Goal: Task Accomplishment & Management: Use online tool/utility

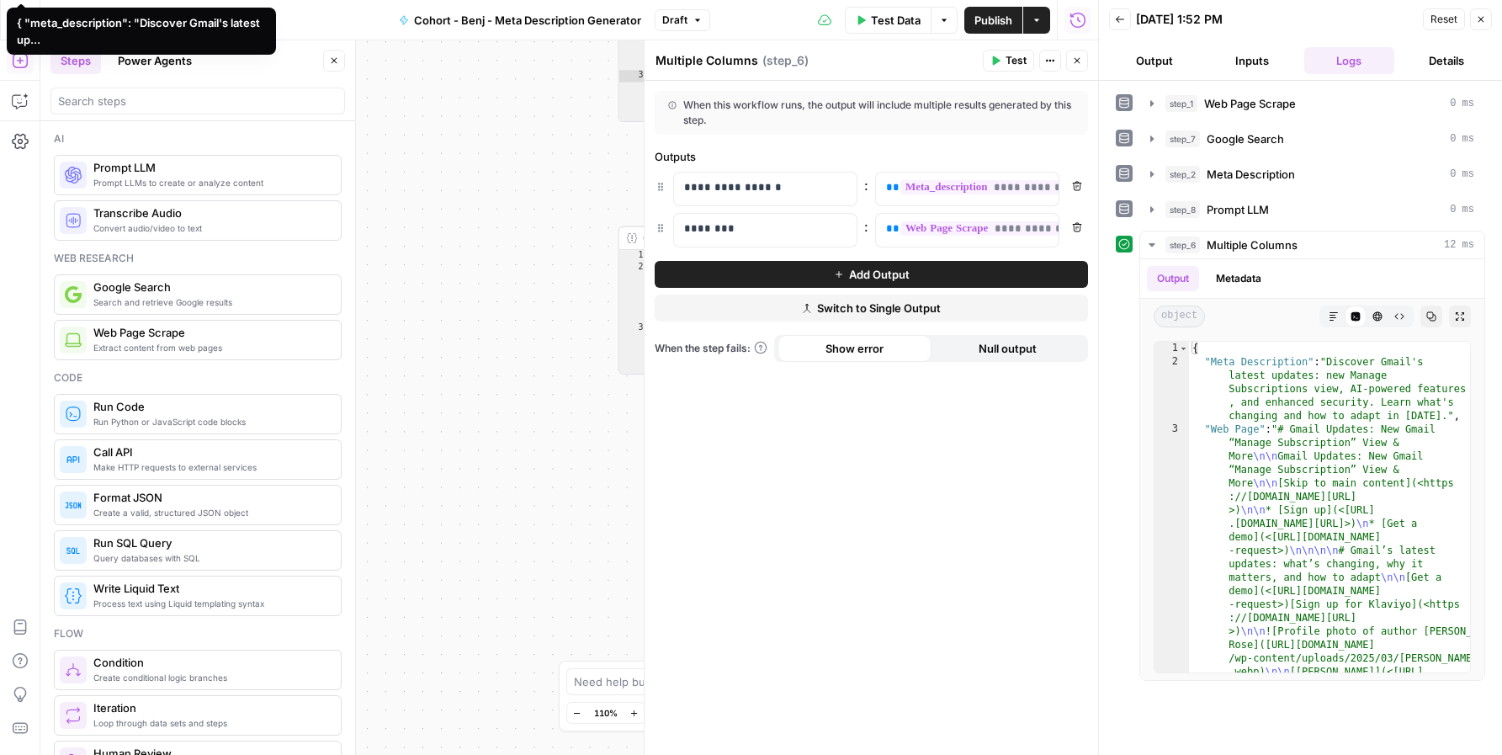
click at [470, 116] on div "**********" at bounding box center [569, 397] width 1058 height 715
click at [1072, 57] on icon "button" at bounding box center [1077, 61] width 10 height 10
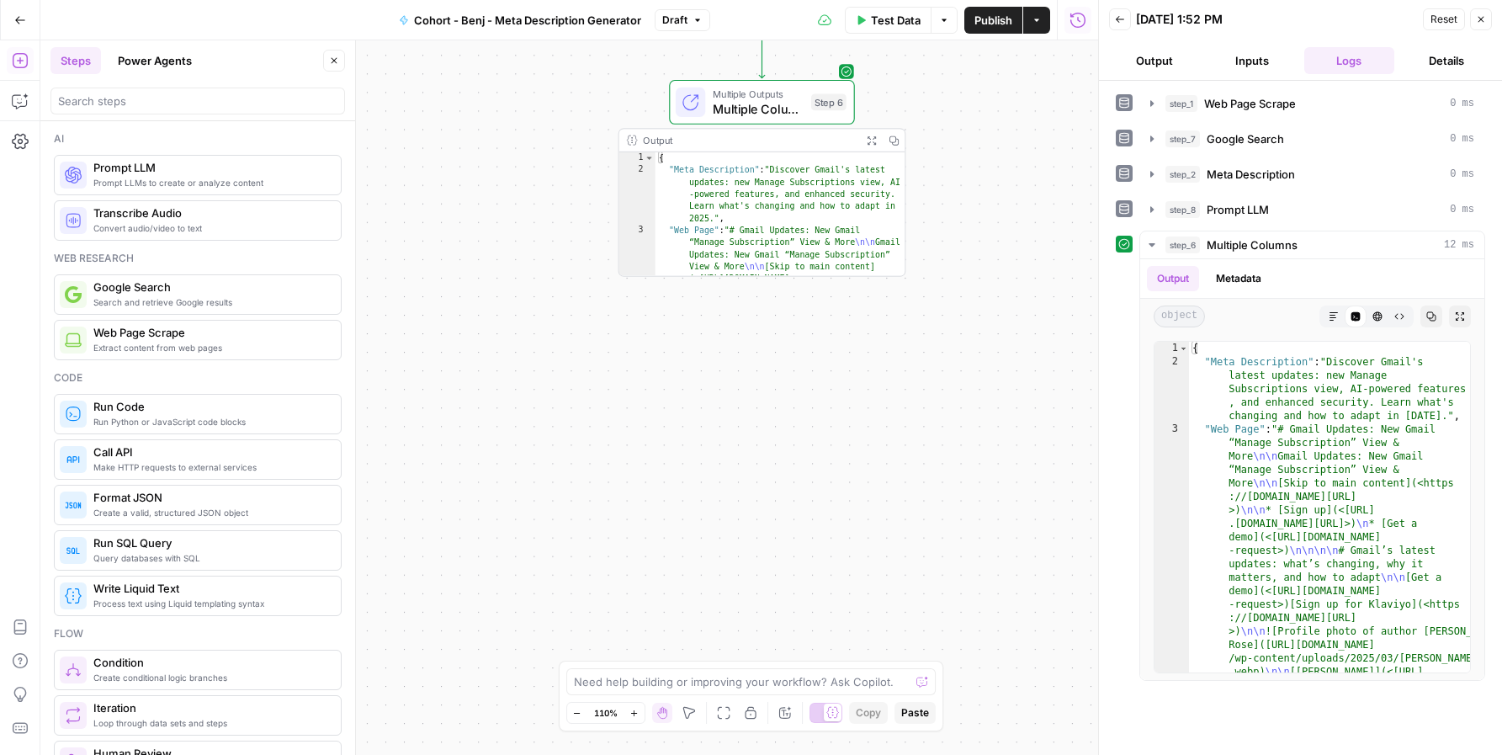
click at [1481, 19] on icon "button" at bounding box center [1481, 19] width 10 height 10
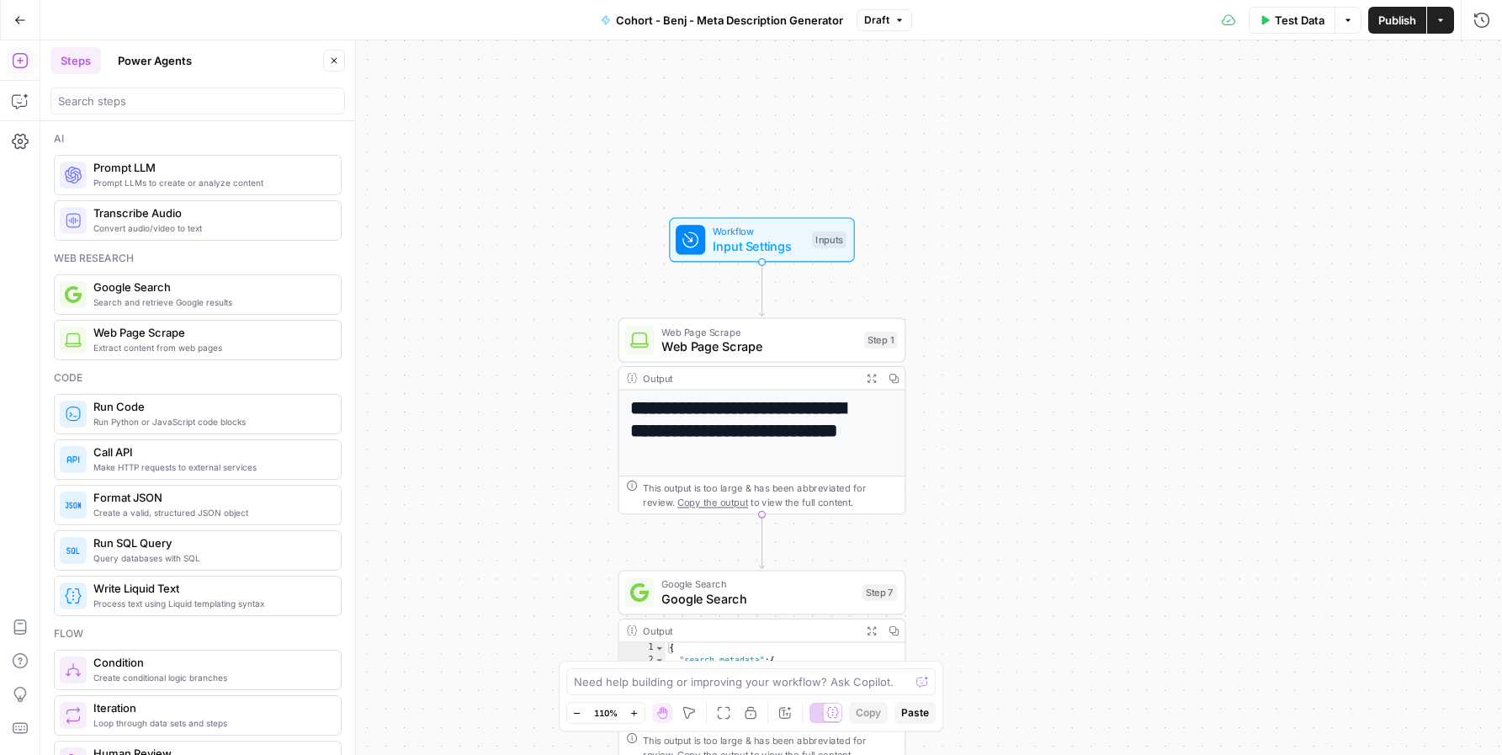
click at [1449, 36] on div "Test Data Options Publish Actions Run History" at bounding box center [1207, 20] width 591 height 40
click at [1444, 30] on button "Actions" at bounding box center [1441, 20] width 27 height 27
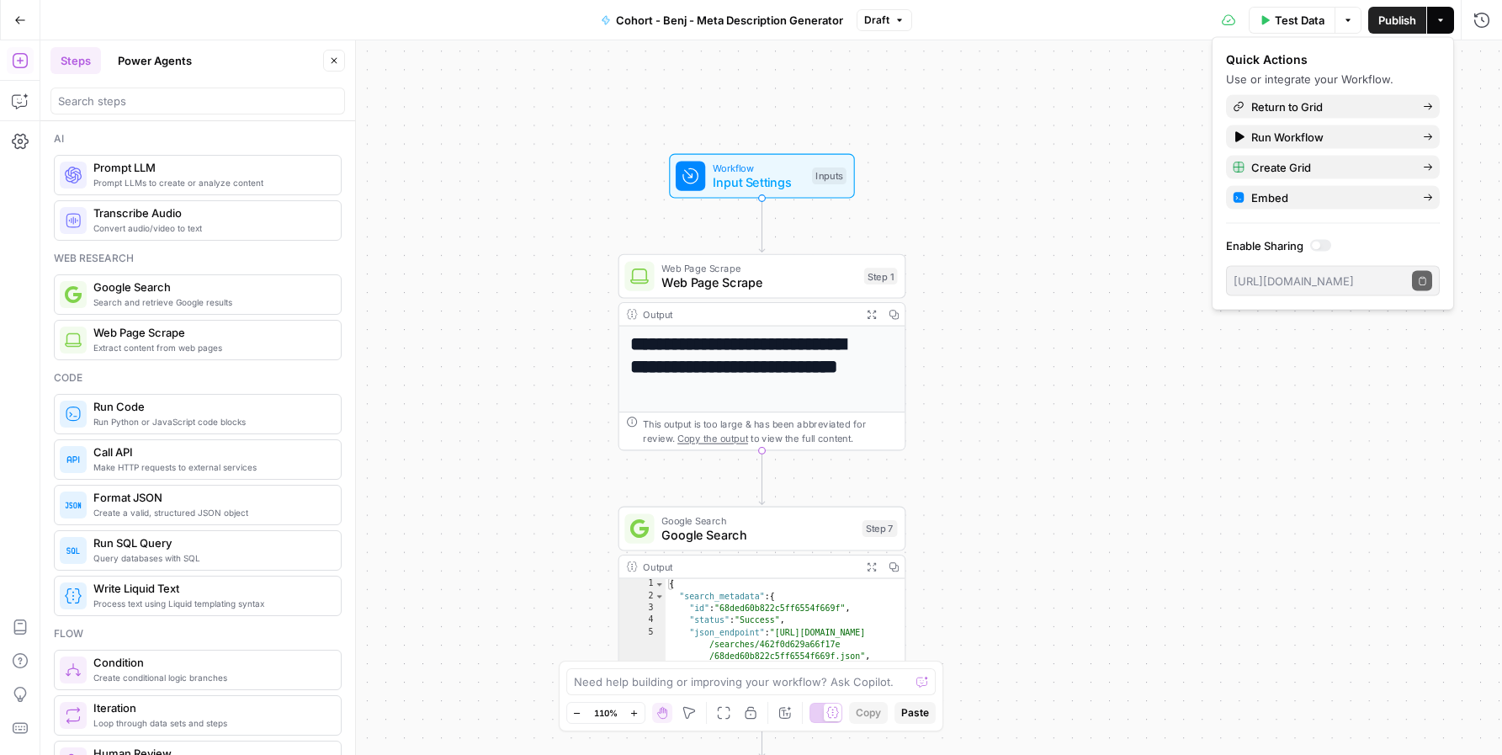
click at [902, 23] on icon "button" at bounding box center [900, 20] width 10 height 10
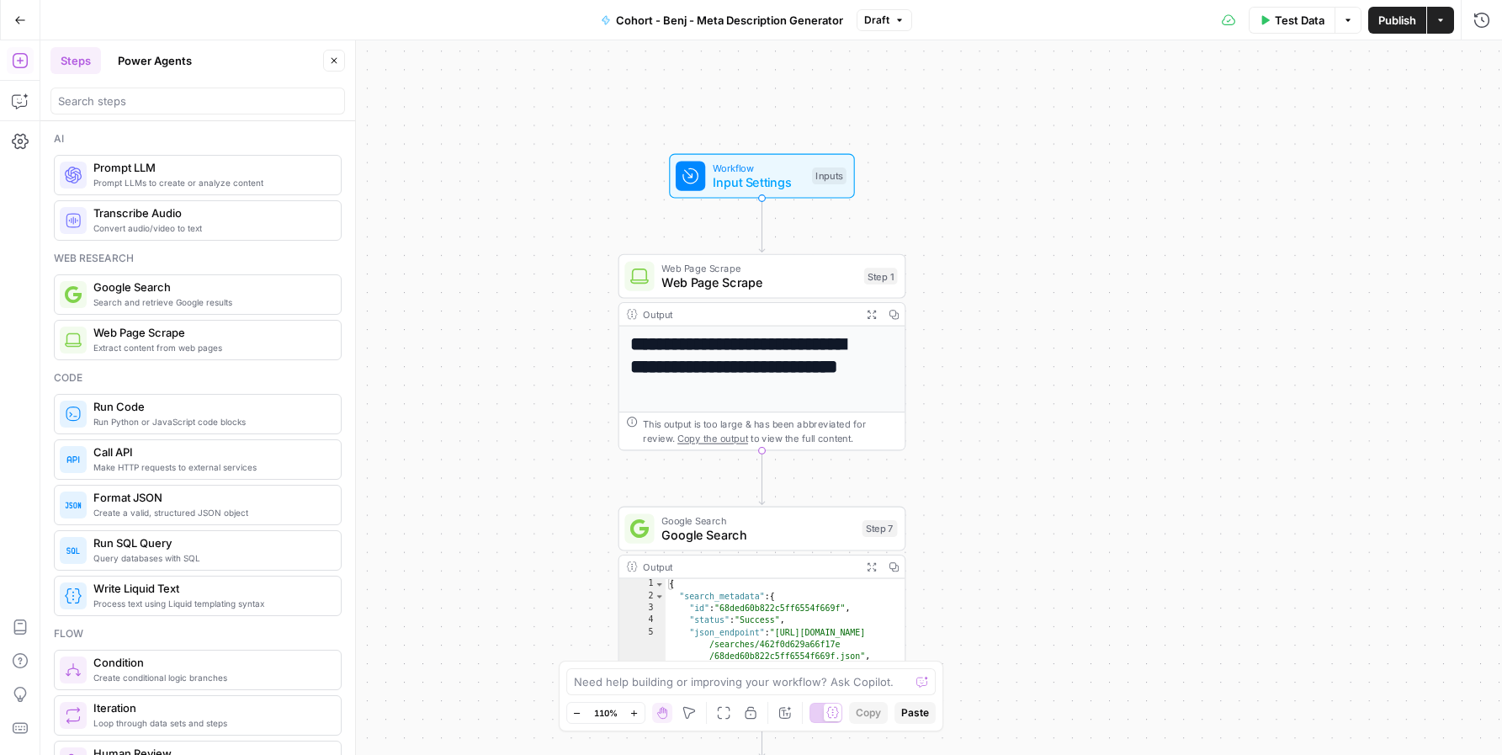
click at [1162, 350] on div "**********" at bounding box center [771, 397] width 1462 height 715
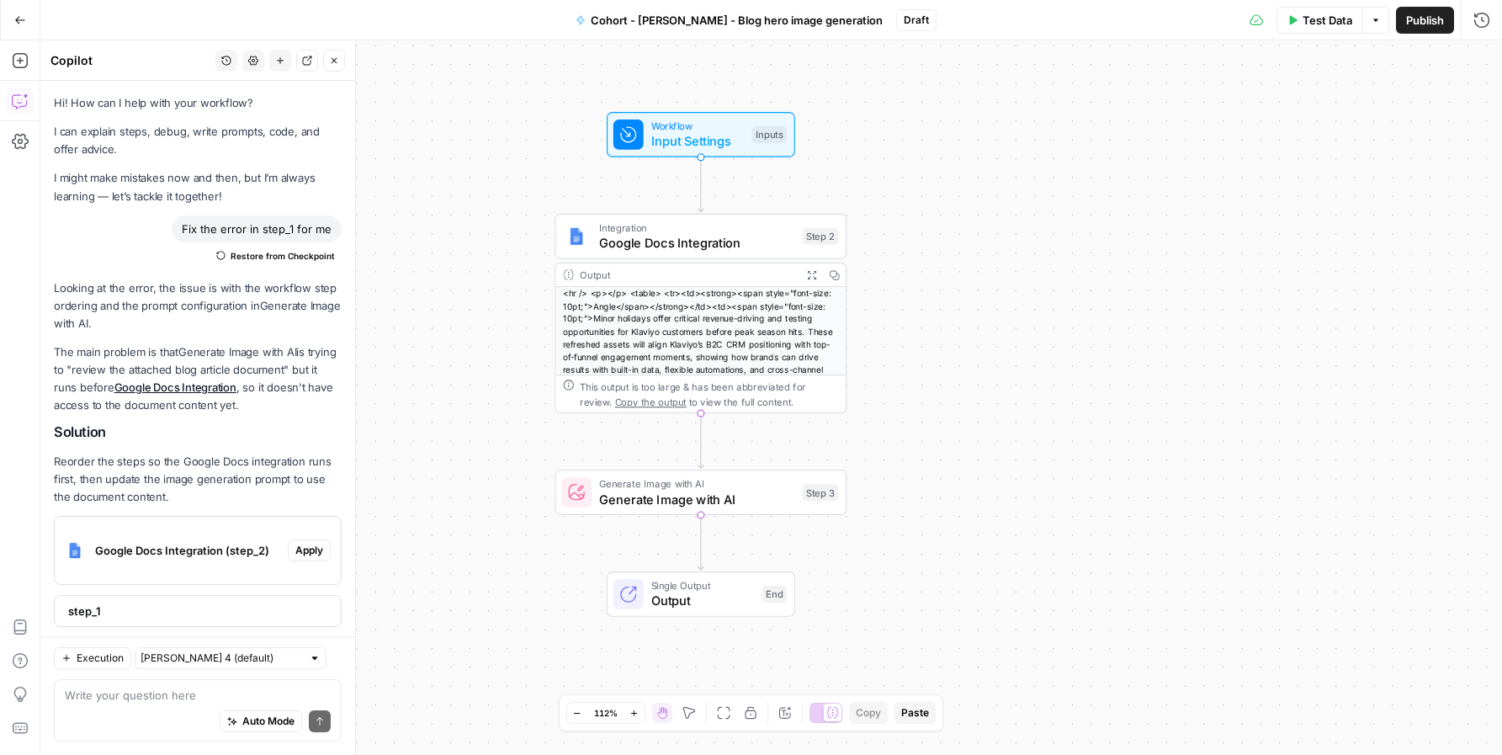
scroll to position [277, 0]
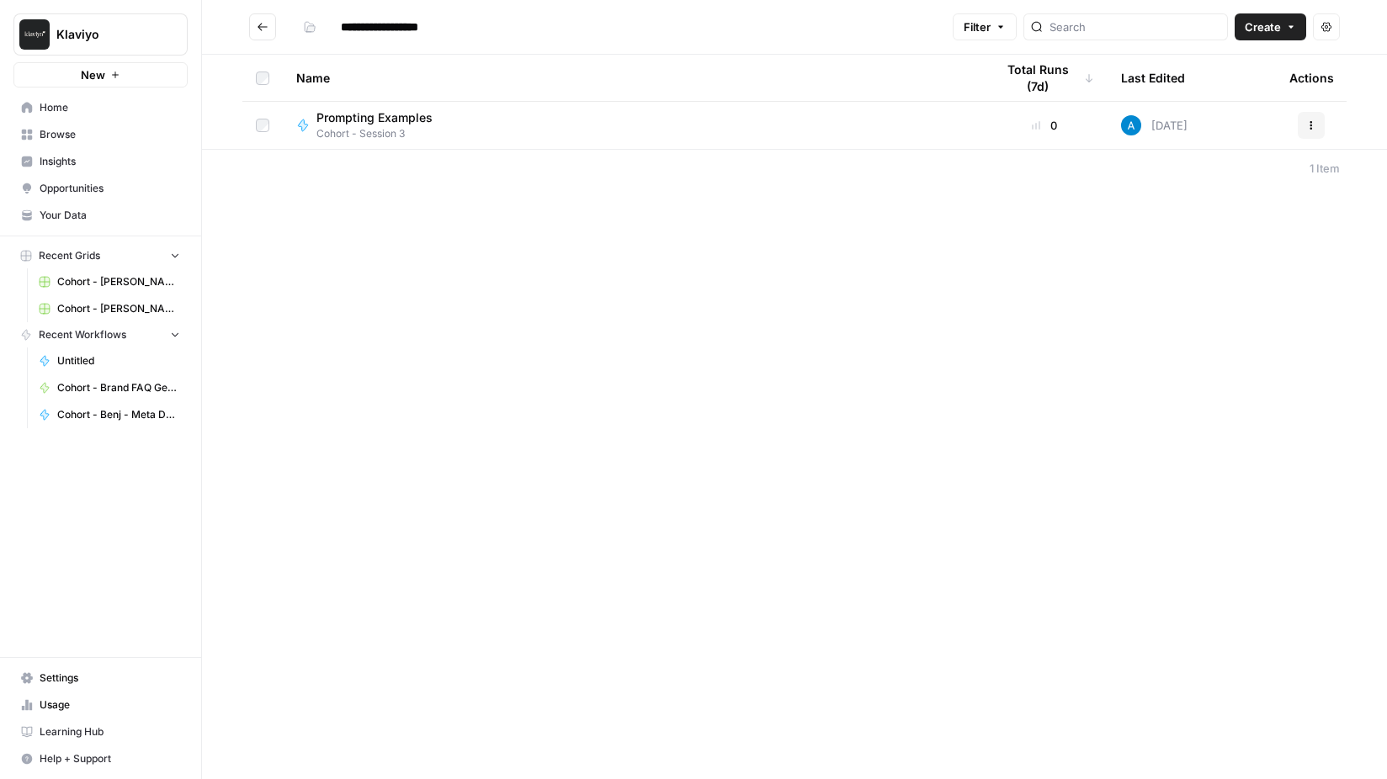
click at [1186, 273] on div "**********" at bounding box center [794, 389] width 1185 height 779
click at [1270, 24] on span "Create" at bounding box center [1263, 27] width 36 height 17
click at [1248, 86] on span "Workflow" at bounding box center [1238, 90] width 94 height 17
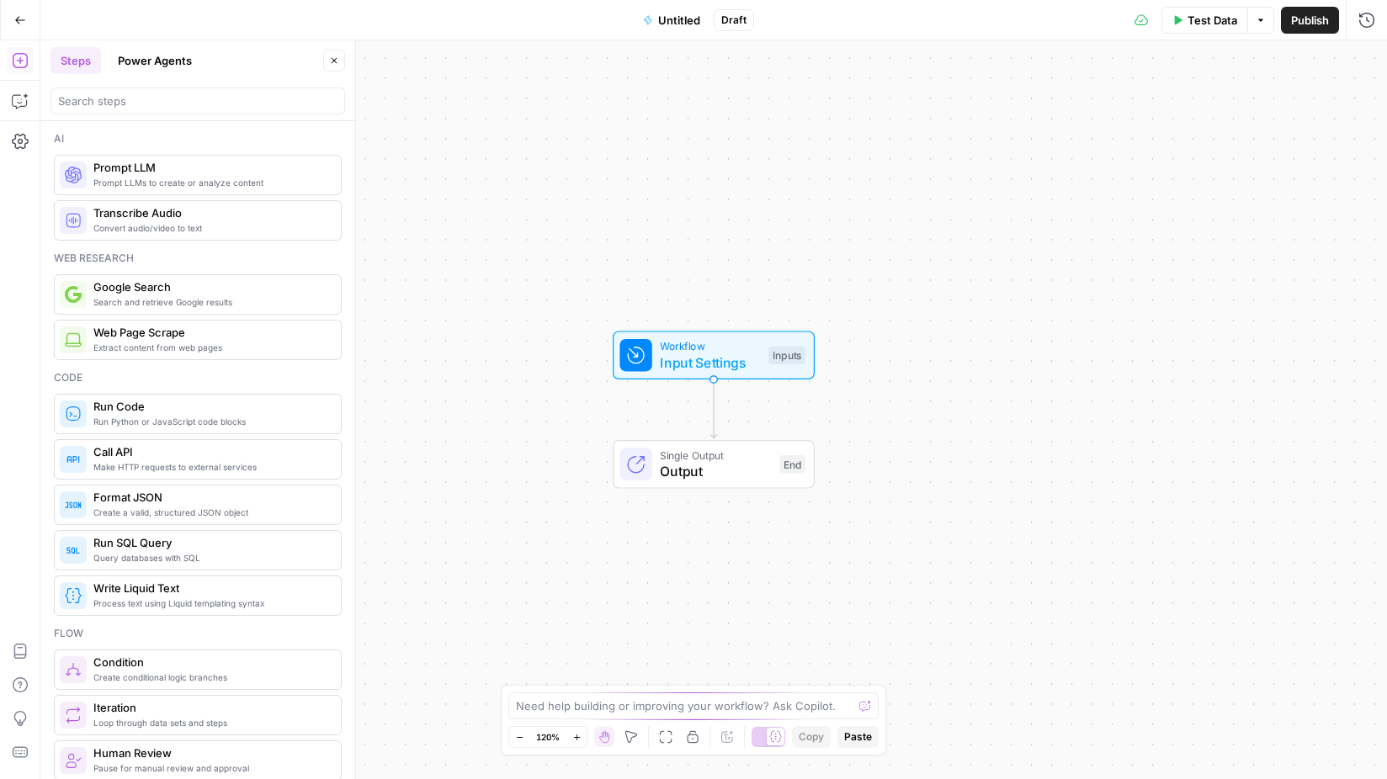
click at [665, 24] on span "Untitled" at bounding box center [679, 20] width 42 height 17
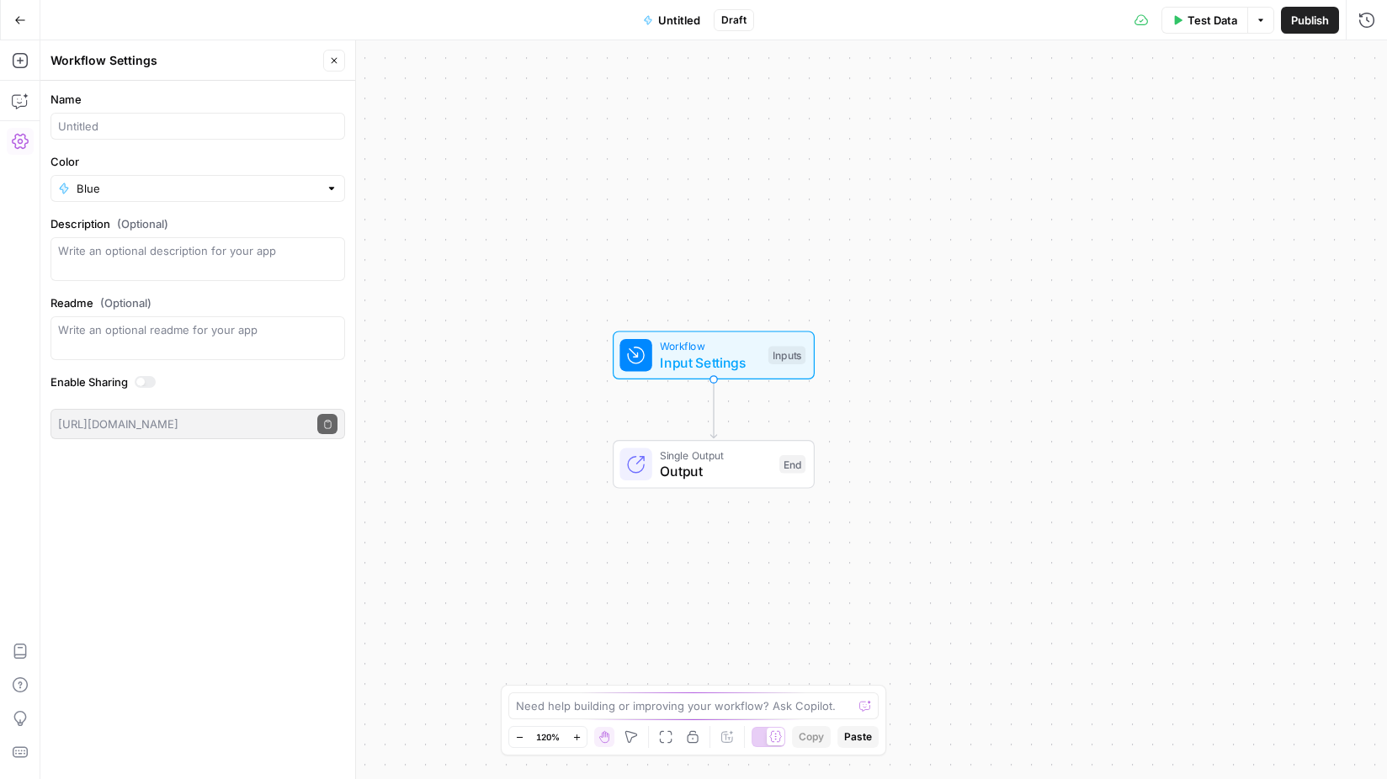
click at [223, 135] on div at bounding box center [198, 126] width 295 height 27
type input "Cohort - Vacation Package Description (Benj)"
click at [1316, 24] on span "Publish" at bounding box center [1310, 20] width 38 height 17
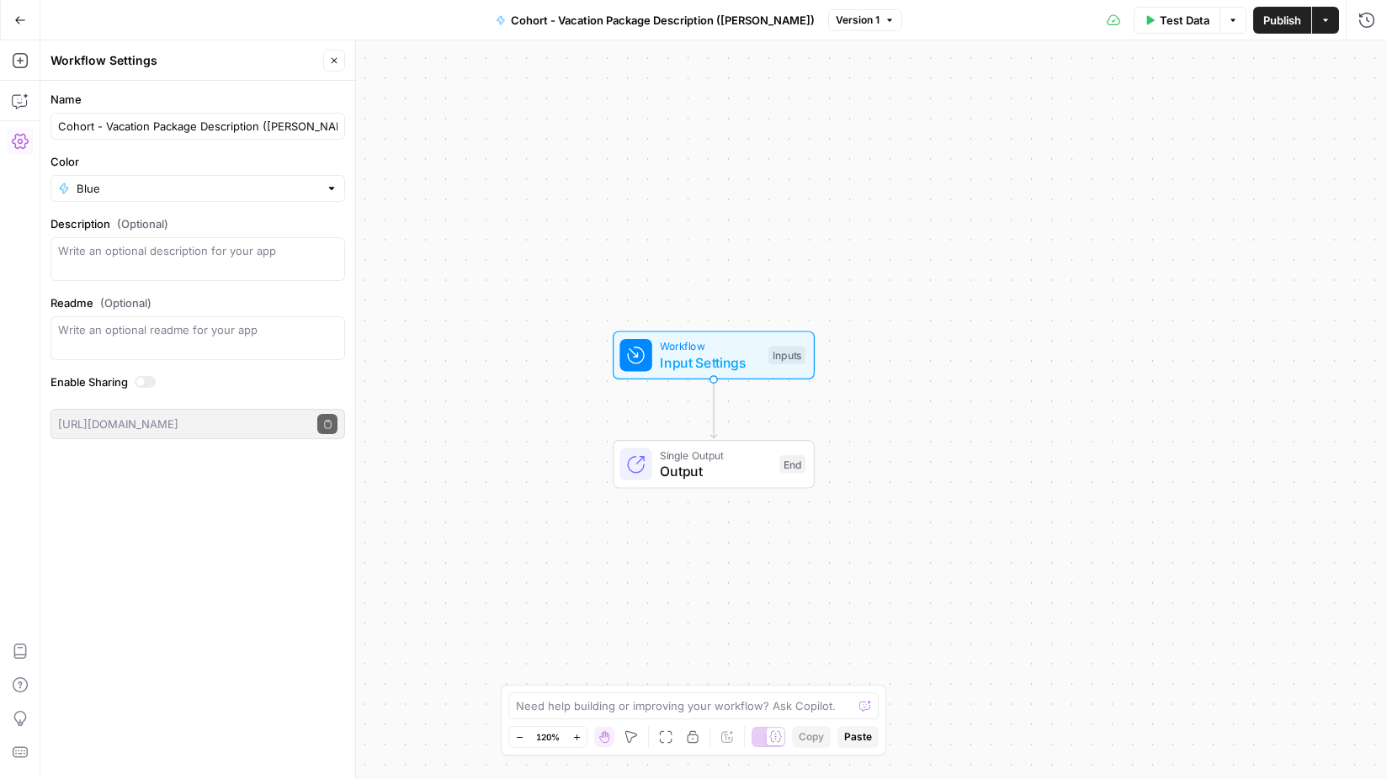
click at [331, 59] on icon "button" at bounding box center [334, 61] width 10 height 10
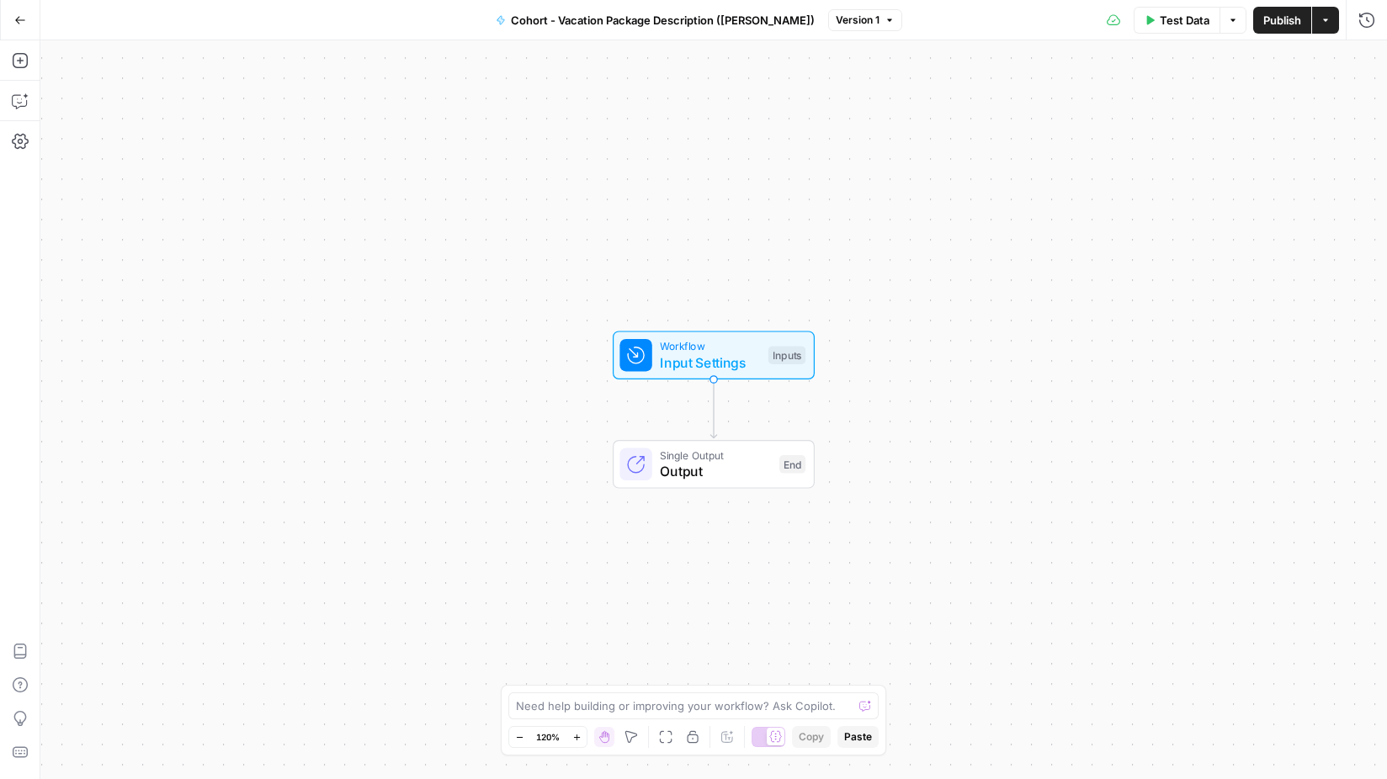
click at [599, 24] on span "Cohort - Vacation Package Description (Benj)" at bounding box center [663, 20] width 304 height 17
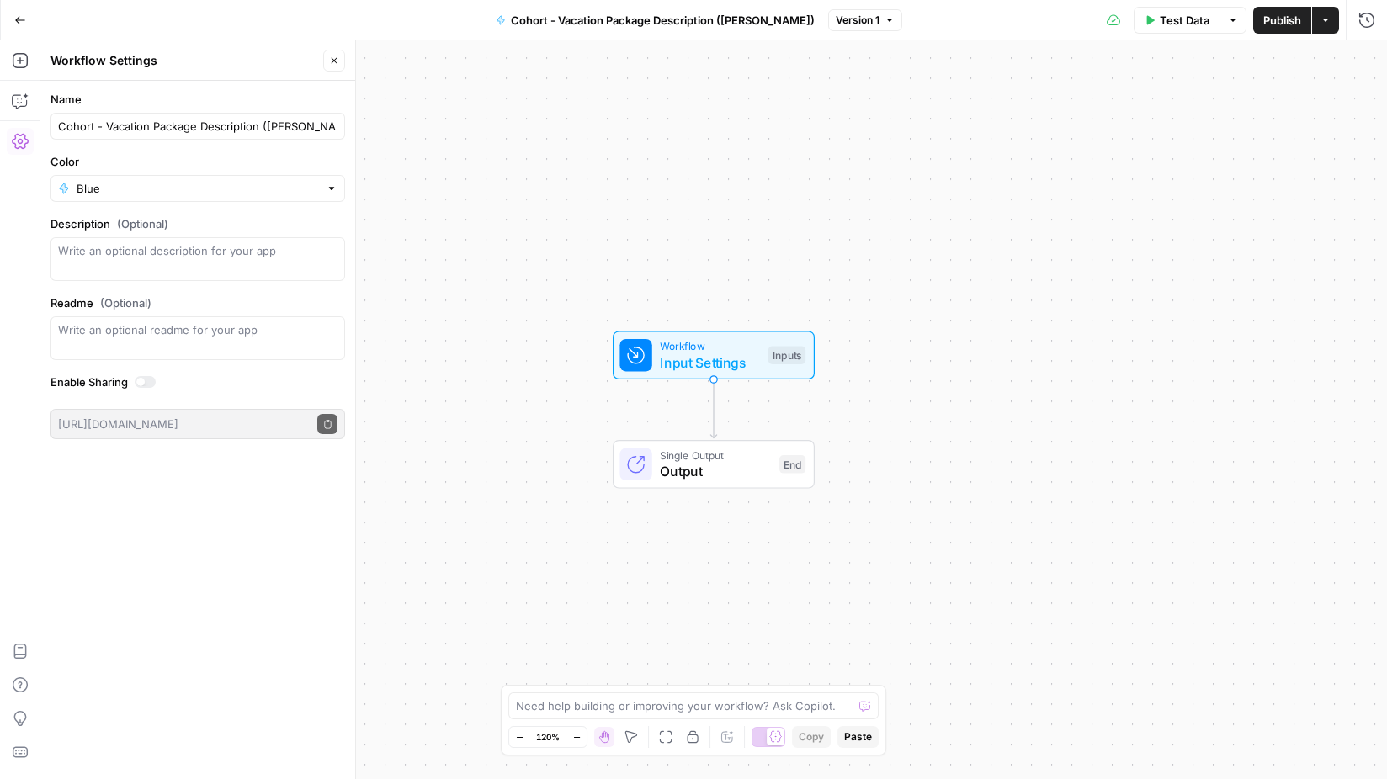
click at [332, 191] on div at bounding box center [332, 188] width 12 height 17
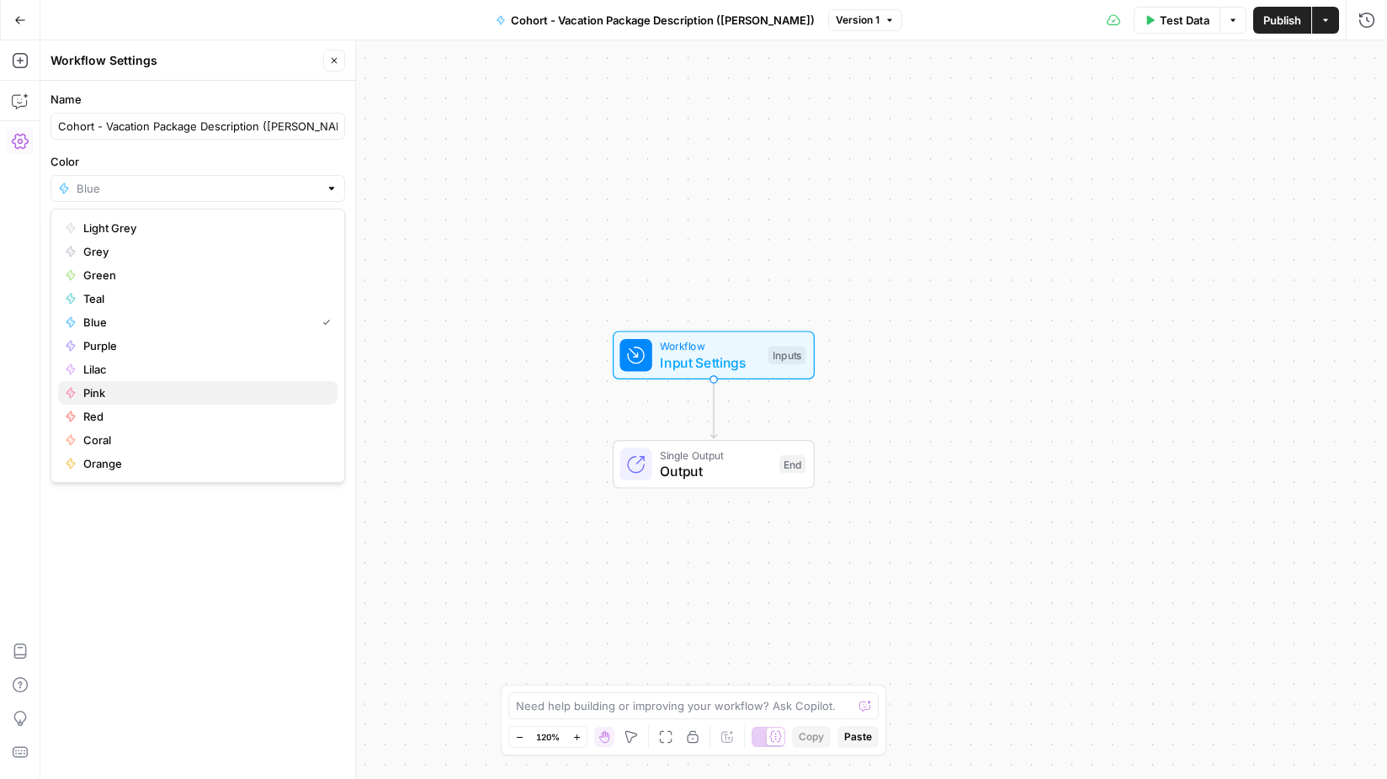
click at [268, 398] on span "Pink" at bounding box center [203, 393] width 241 height 17
type input "Pink"
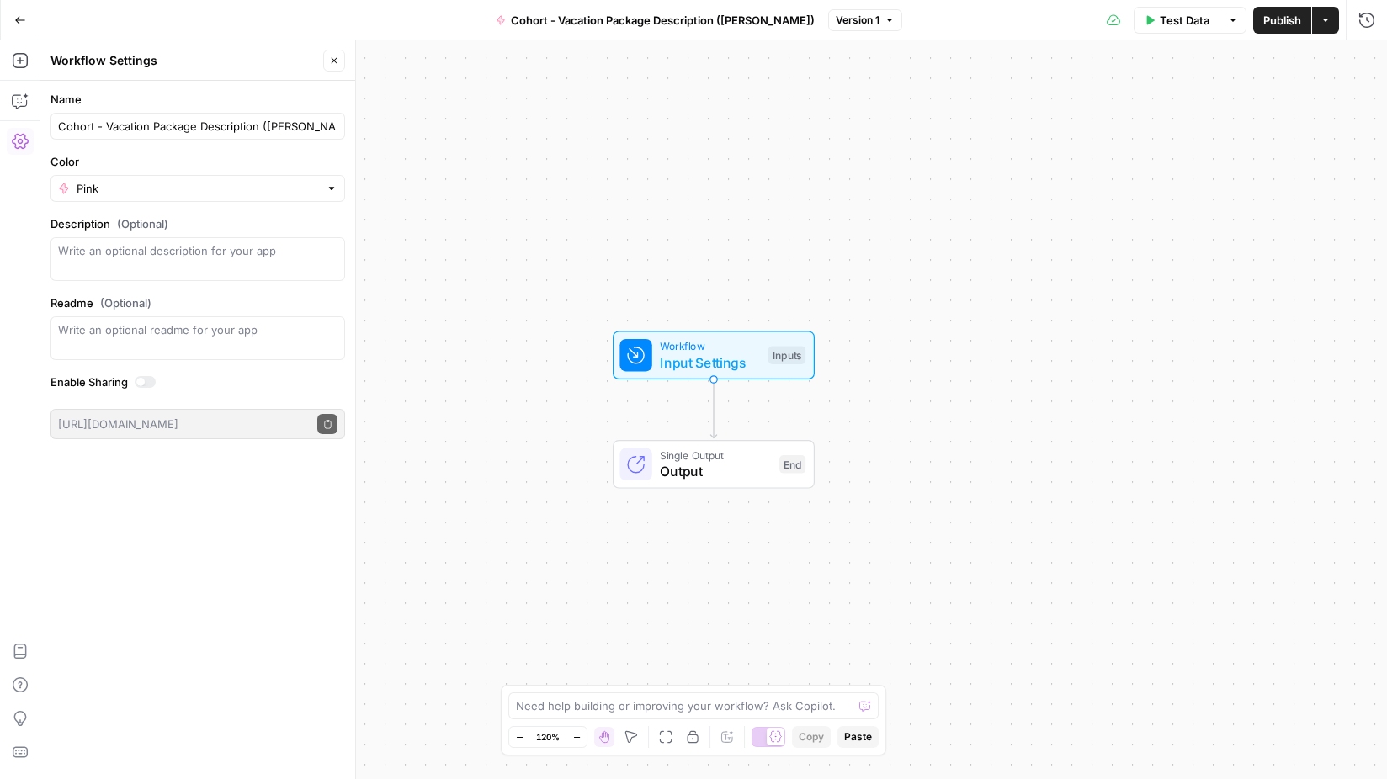
click at [344, 58] on button "Close" at bounding box center [334, 61] width 22 height 22
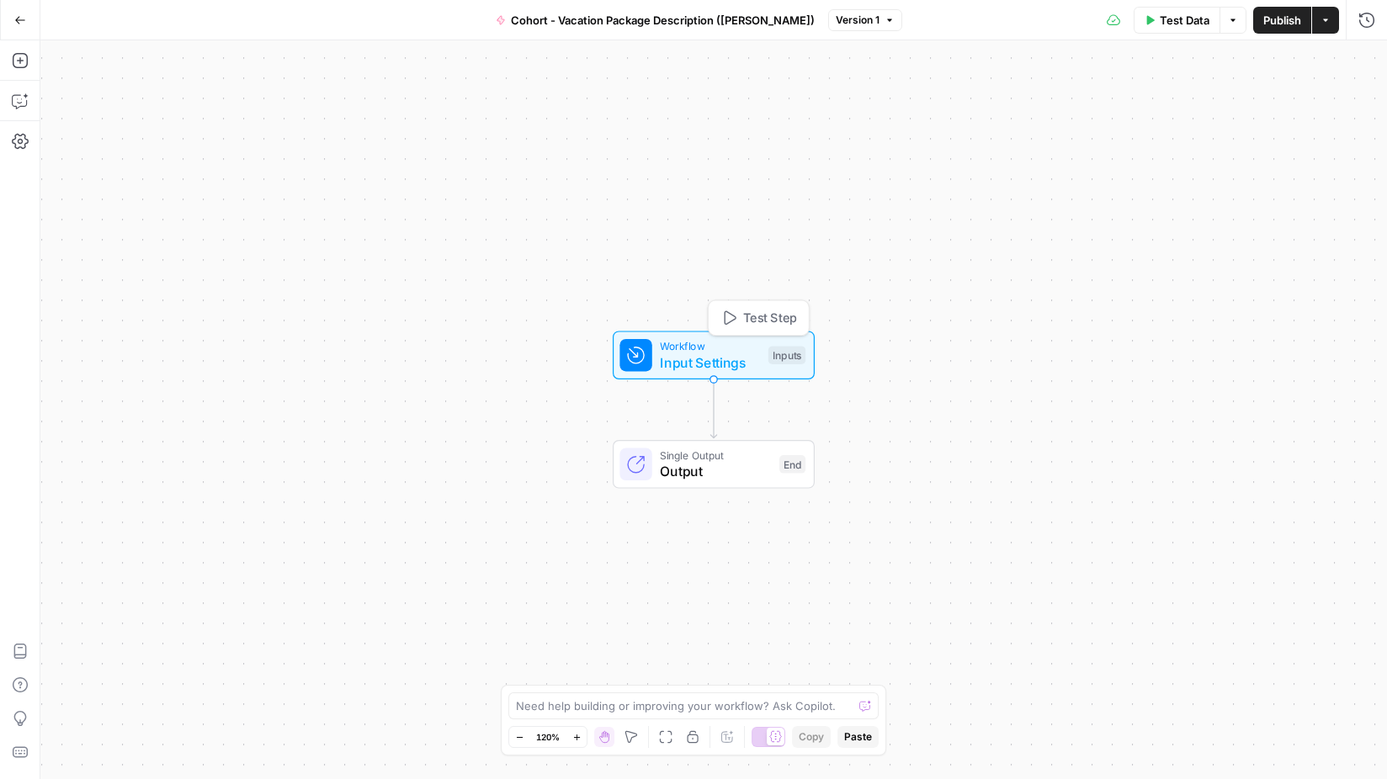
click at [707, 363] on span "Input Settings" at bounding box center [710, 363] width 100 height 20
click at [1169, 126] on button "Add Field" at bounding box center [1146, 114] width 398 height 27
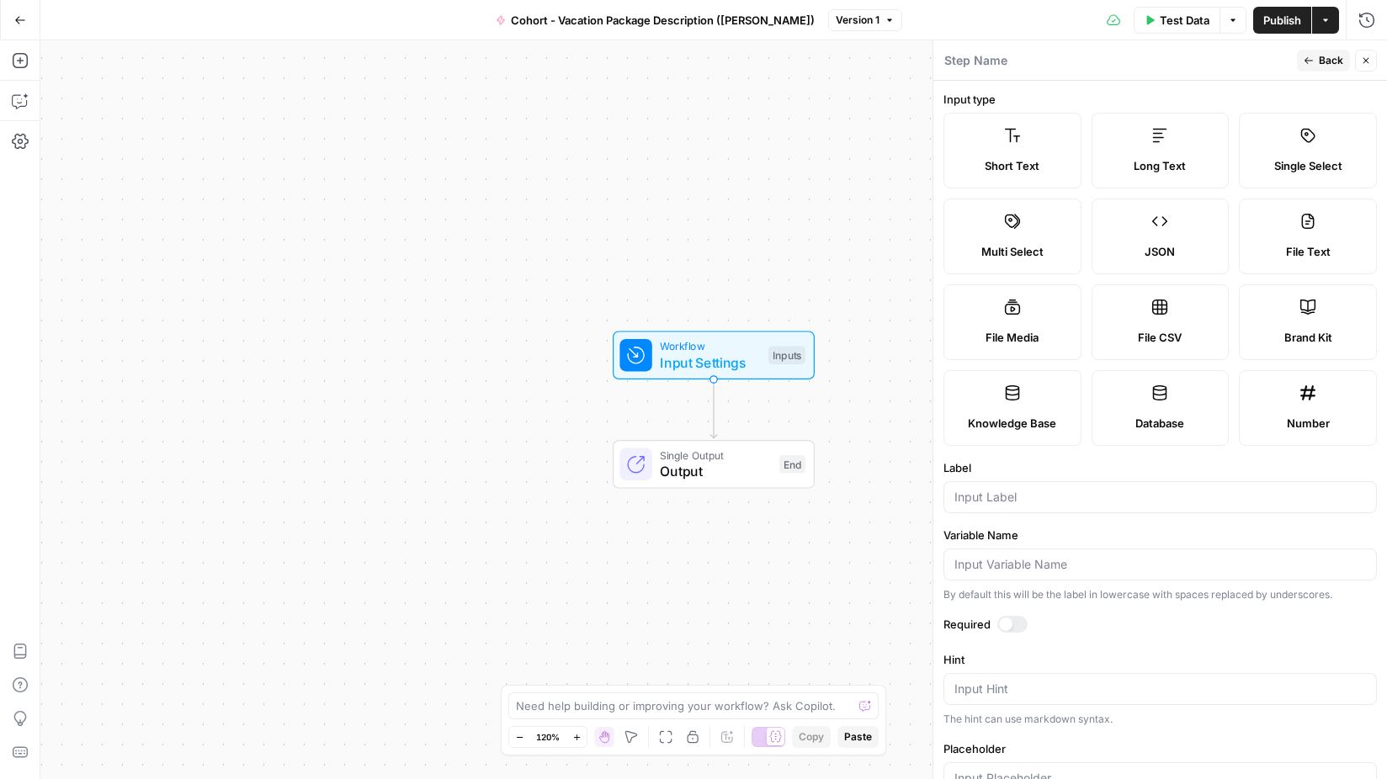
click at [1306, 333] on span "Brand Kit" at bounding box center [1308, 337] width 48 height 17
type input "Brand Kit"
type input "brand_kit"
click at [1315, 51] on button "Back" at bounding box center [1323, 61] width 53 height 22
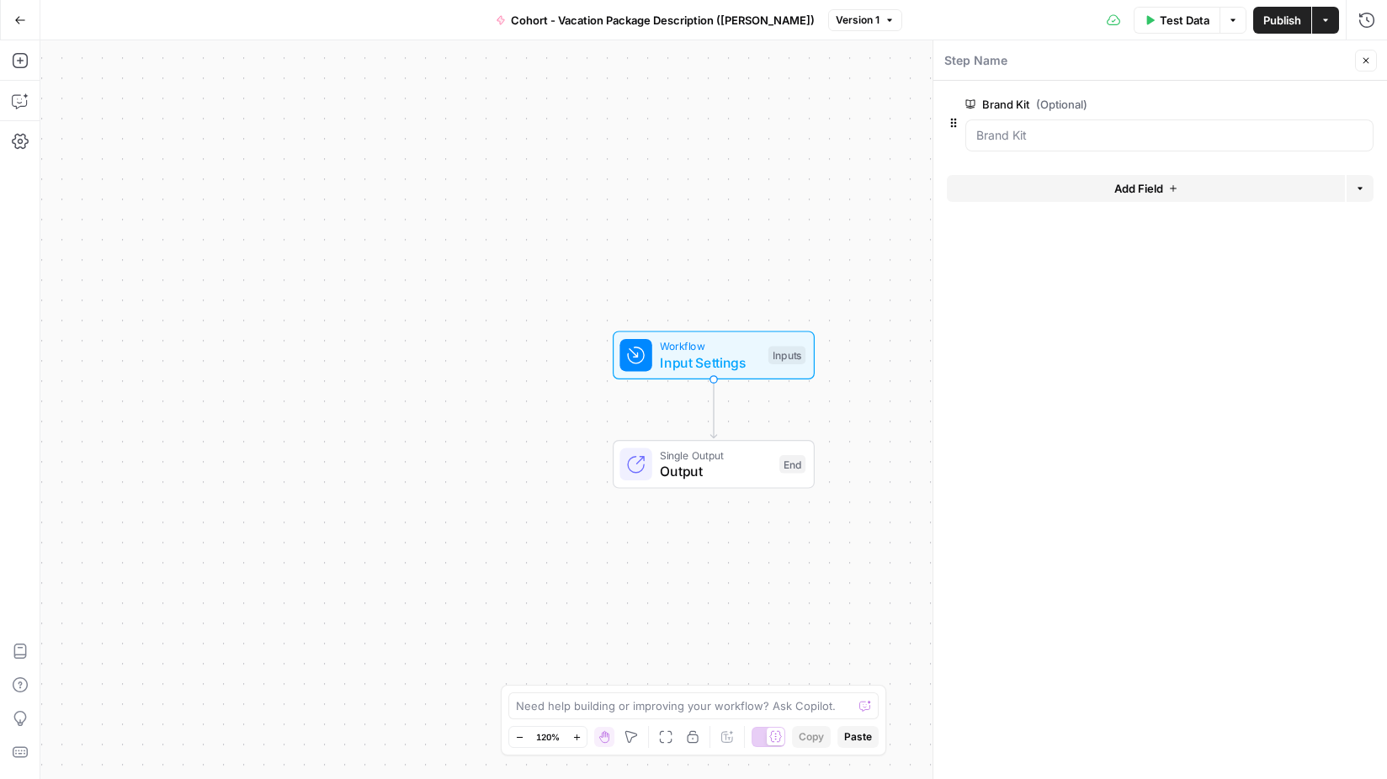
click at [1177, 196] on button "Add Field" at bounding box center [1146, 188] width 398 height 27
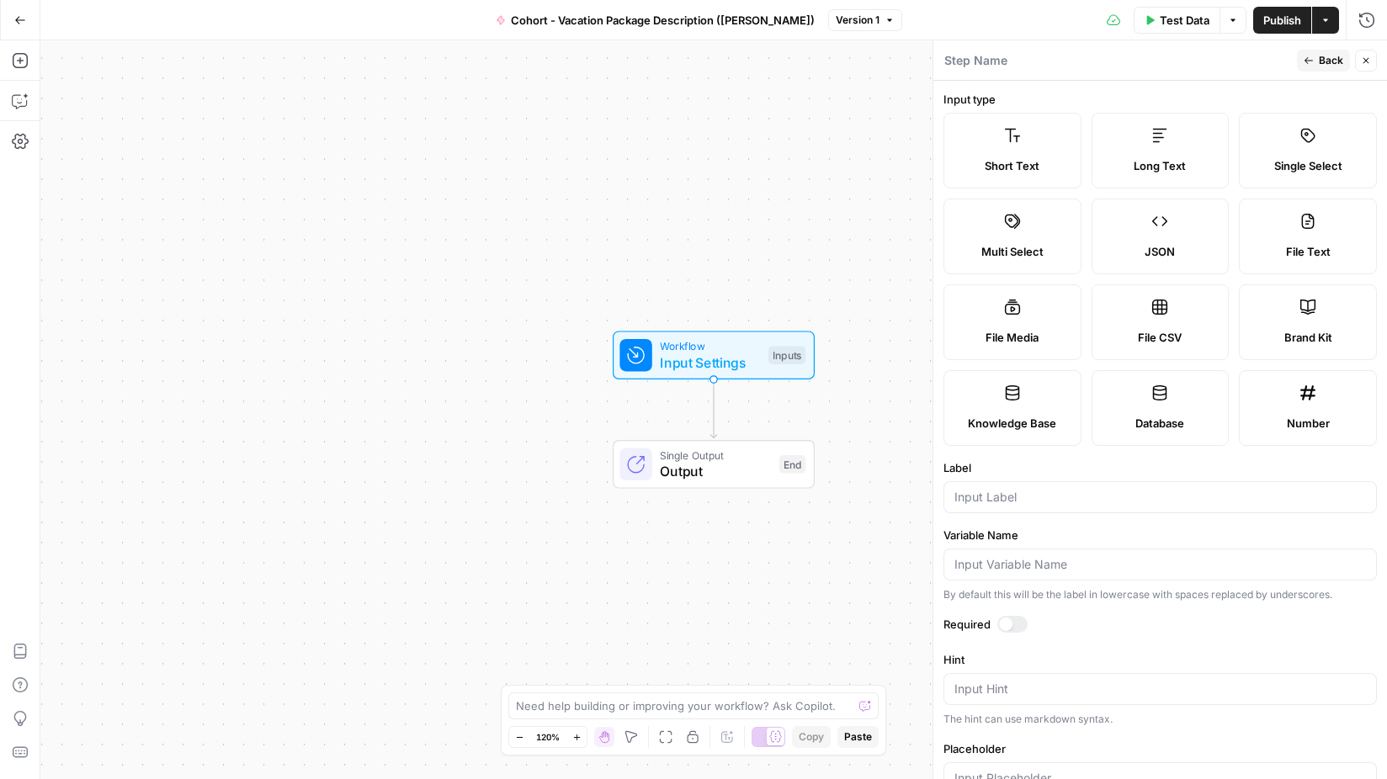
click at [1053, 147] on label "Short Text" at bounding box center [1013, 151] width 138 height 76
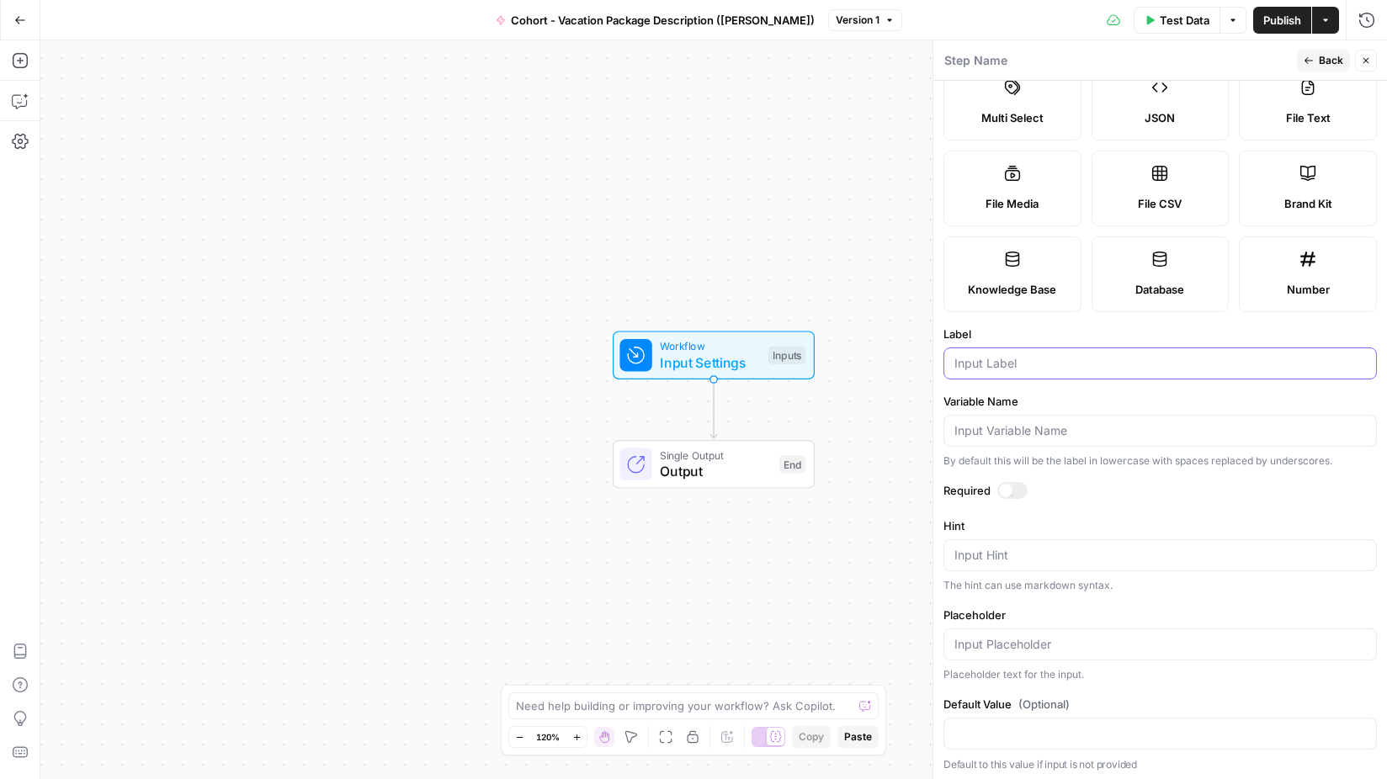
click at [1003, 365] on input "Label" at bounding box center [1161, 363] width 412 height 17
type input "City"
click at [1321, 56] on span "Back" at bounding box center [1331, 60] width 24 height 15
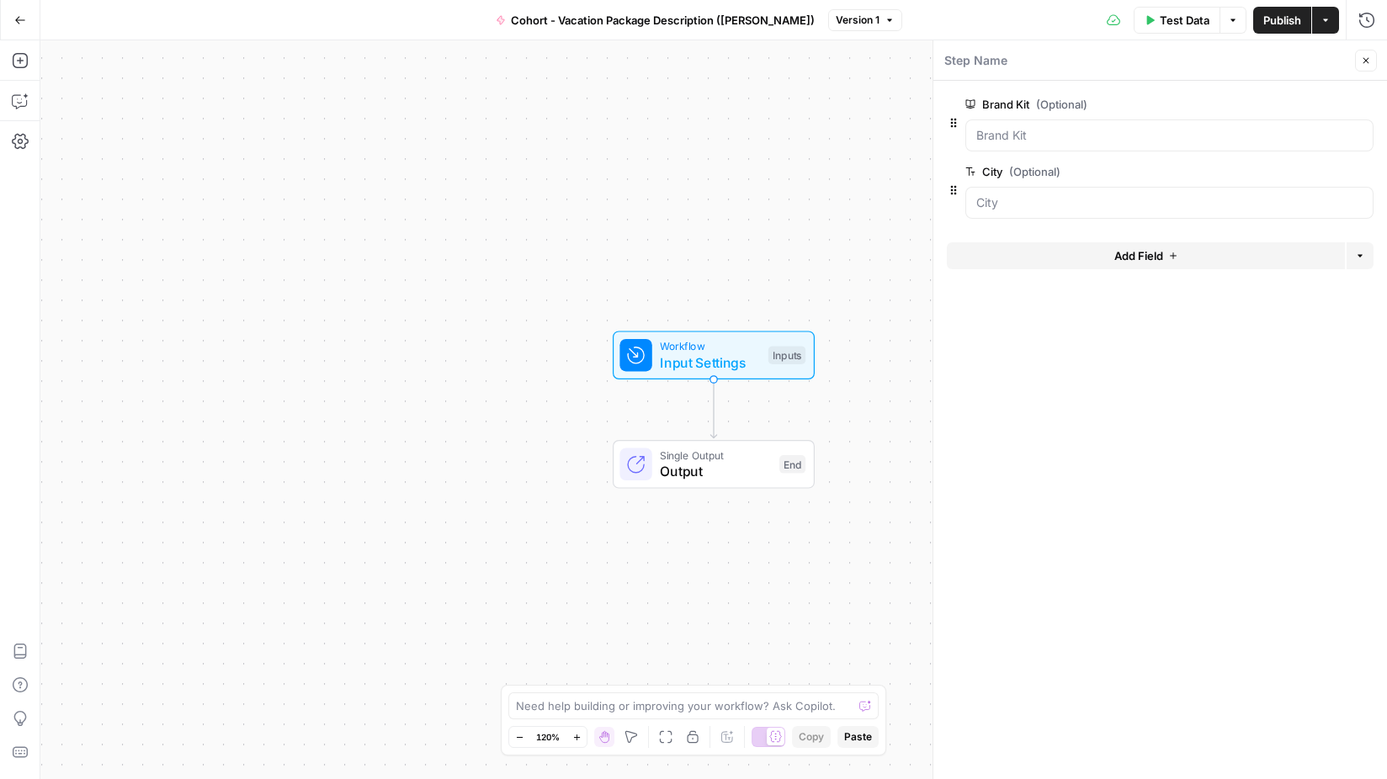
click at [1191, 25] on span "Test Data" at bounding box center [1185, 20] width 50 height 17
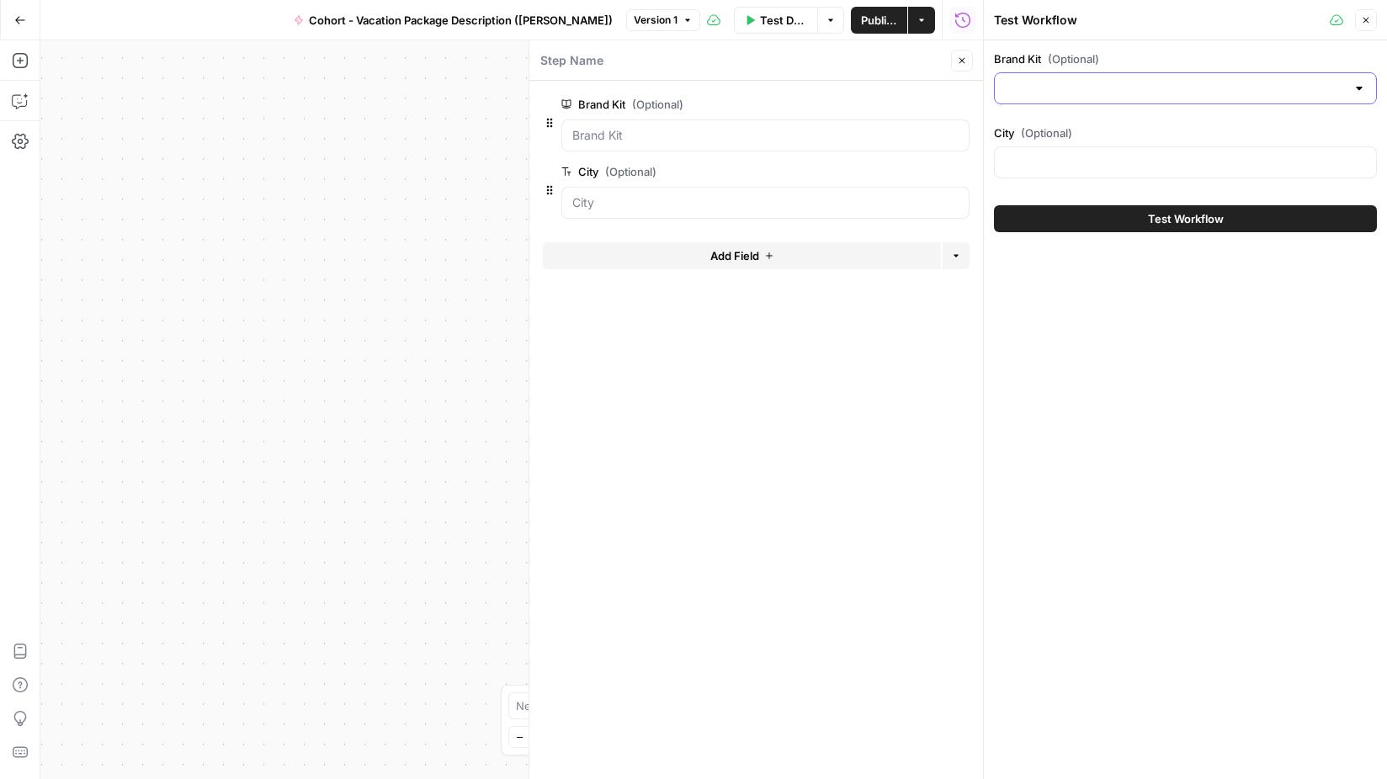
click at [1083, 89] on input "Brand Kit (Optional)" at bounding box center [1175, 88] width 341 height 17
click at [1353, 564] on div "Brand Kit (Optional) City (Optional) Test Workflow" at bounding box center [1185, 409] width 403 height 739
click at [1371, 17] on button "Close" at bounding box center [1366, 20] width 22 height 22
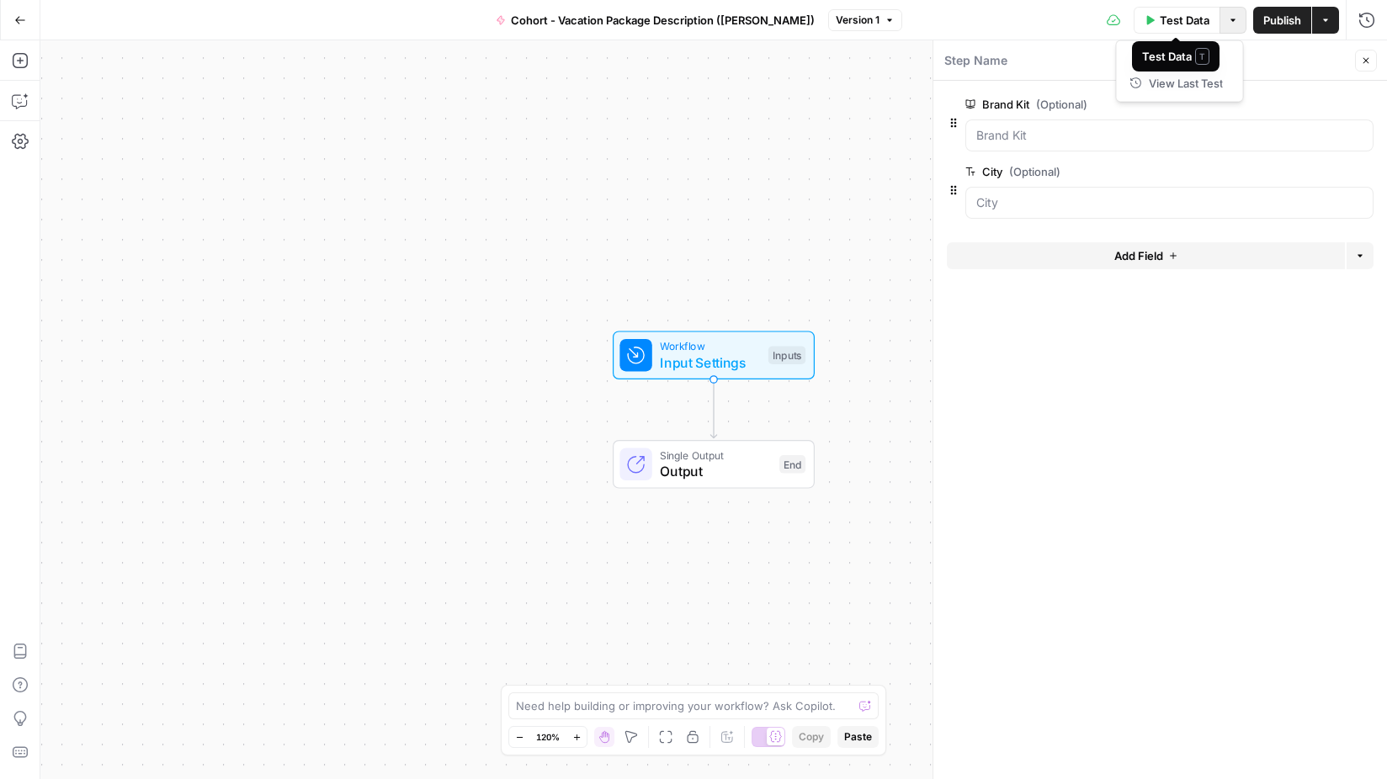
click at [1235, 15] on icon "button" at bounding box center [1233, 20] width 10 height 10
click at [1174, 22] on span "Test Data" at bounding box center [1186, 20] width 50 height 17
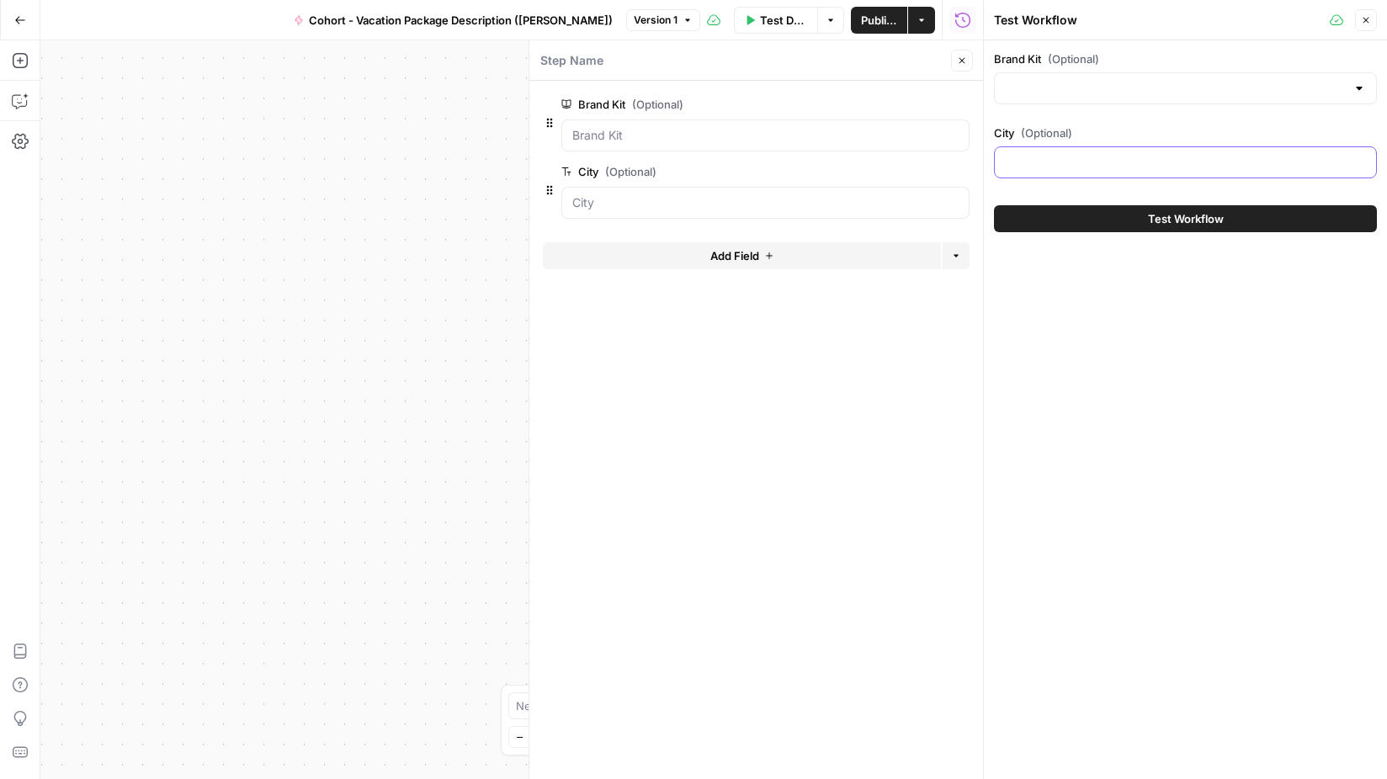
click at [1167, 168] on input "City (Optional)" at bounding box center [1185, 162] width 361 height 17
type input "Barcelona"
click at [1128, 84] on input "Brand Kit (Optional)" at bounding box center [1175, 88] width 341 height 17
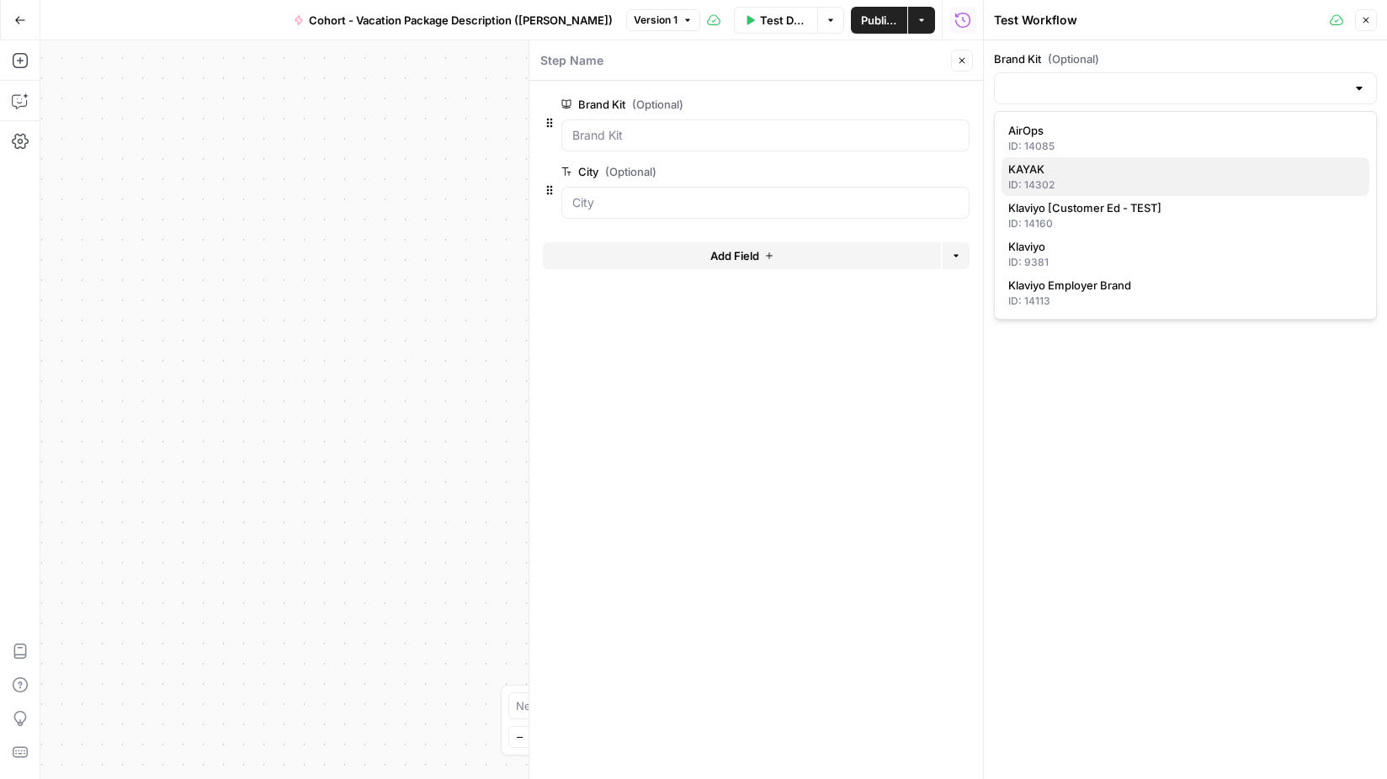
click at [1119, 168] on span "KAYAK" at bounding box center [1182, 169] width 348 height 17
type input "KAYAK"
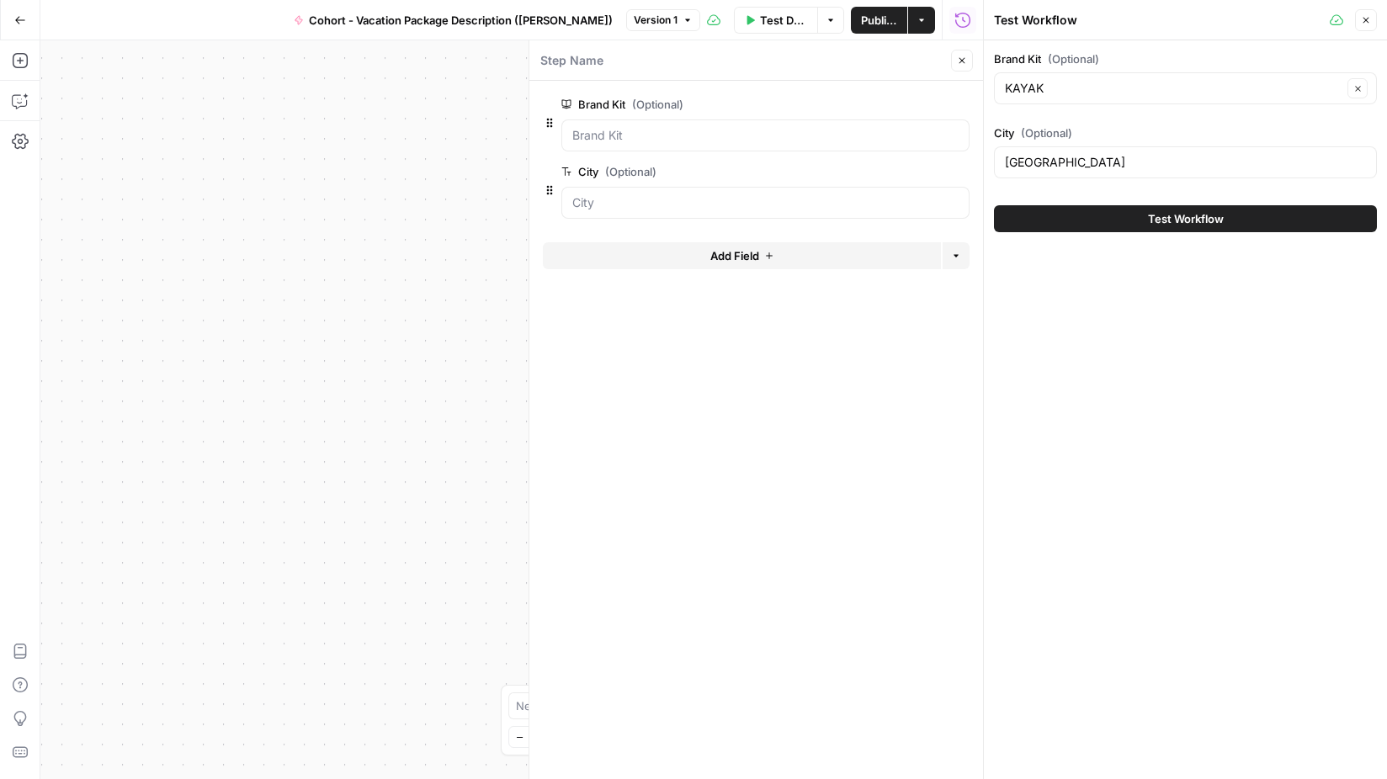
click at [962, 51] on button "Close" at bounding box center [962, 61] width 22 height 22
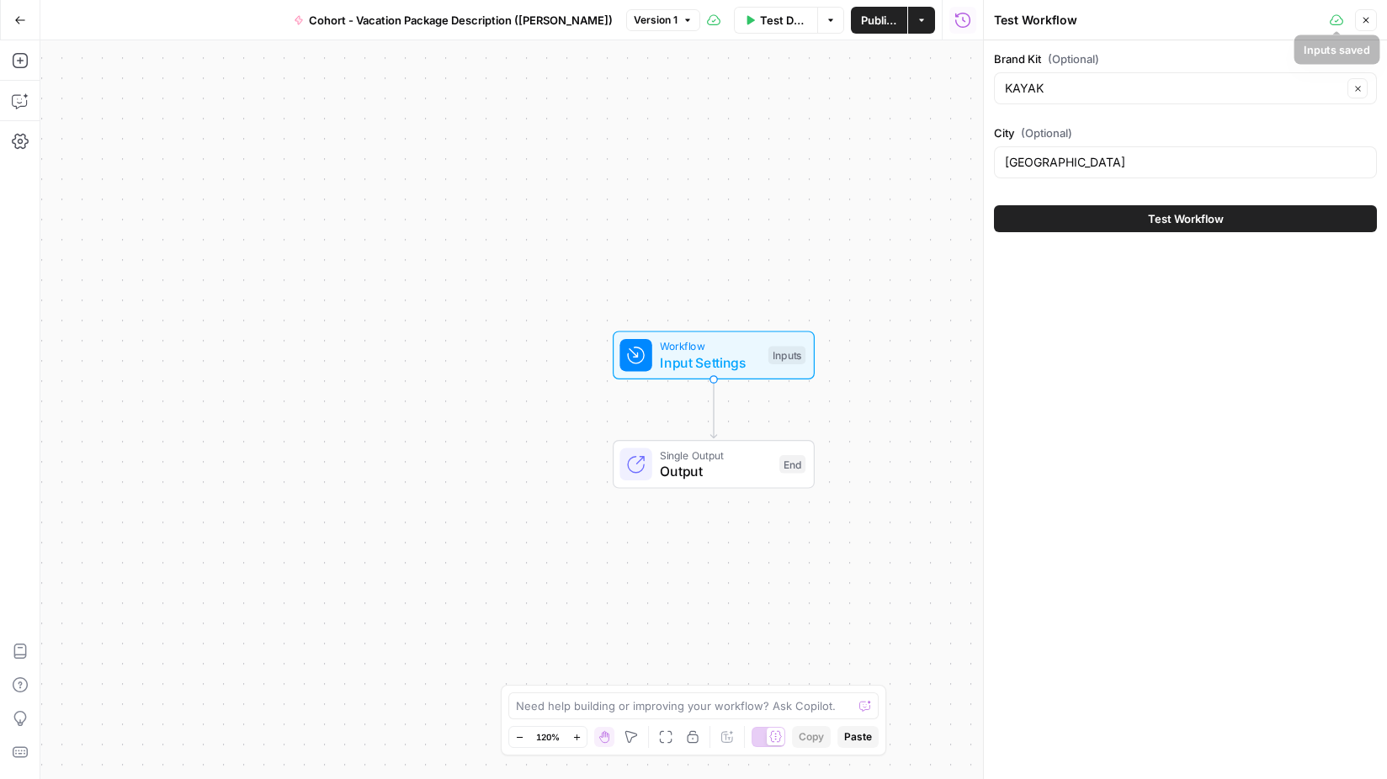
click at [1333, 23] on icon at bounding box center [1336, 19] width 13 height 13
click at [1380, 22] on header "Test Workflow Close" at bounding box center [1185, 20] width 403 height 40
click at [1370, 20] on span "Close" at bounding box center [1370, 20] width 1 height 1
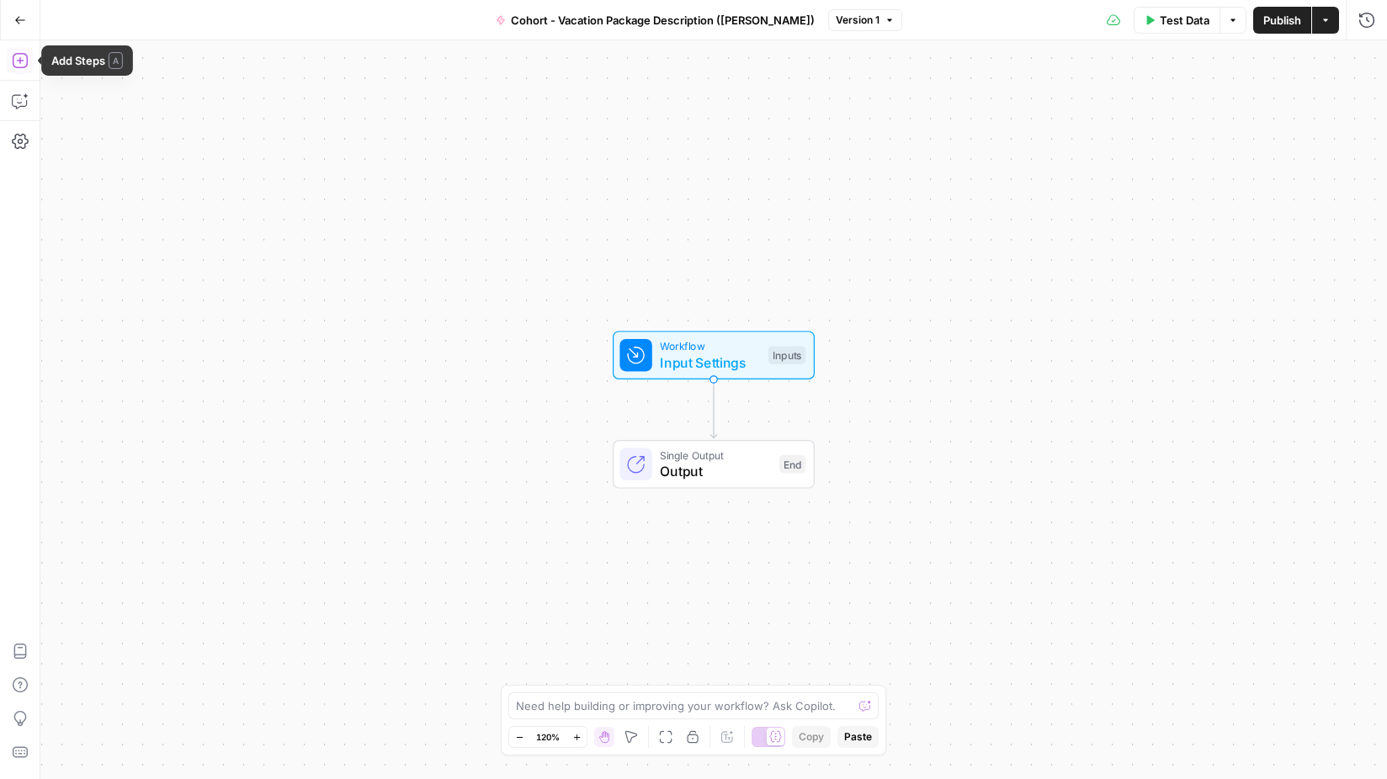
click at [15, 65] on icon "button" at bounding box center [20, 60] width 17 height 17
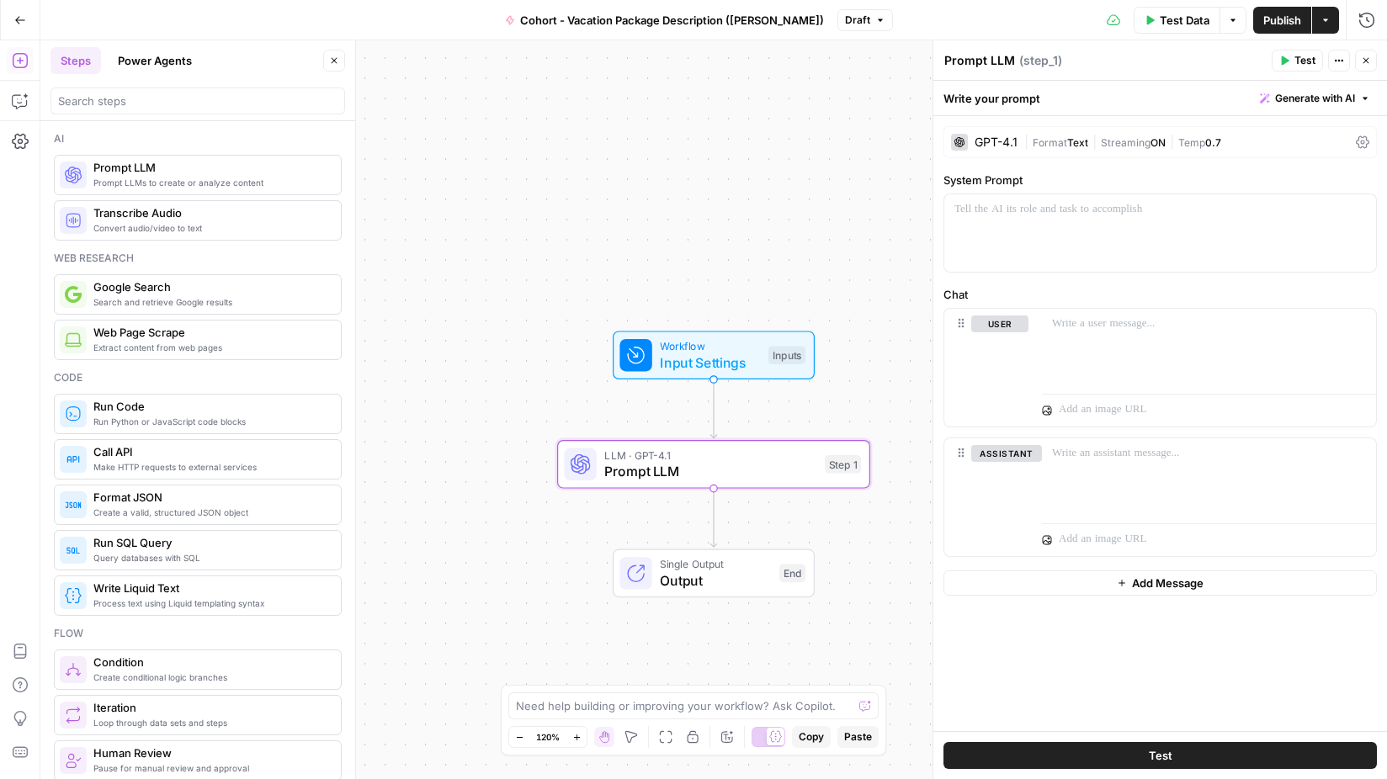
click at [990, 143] on div "GPT-4.1" at bounding box center [996, 142] width 43 height 12
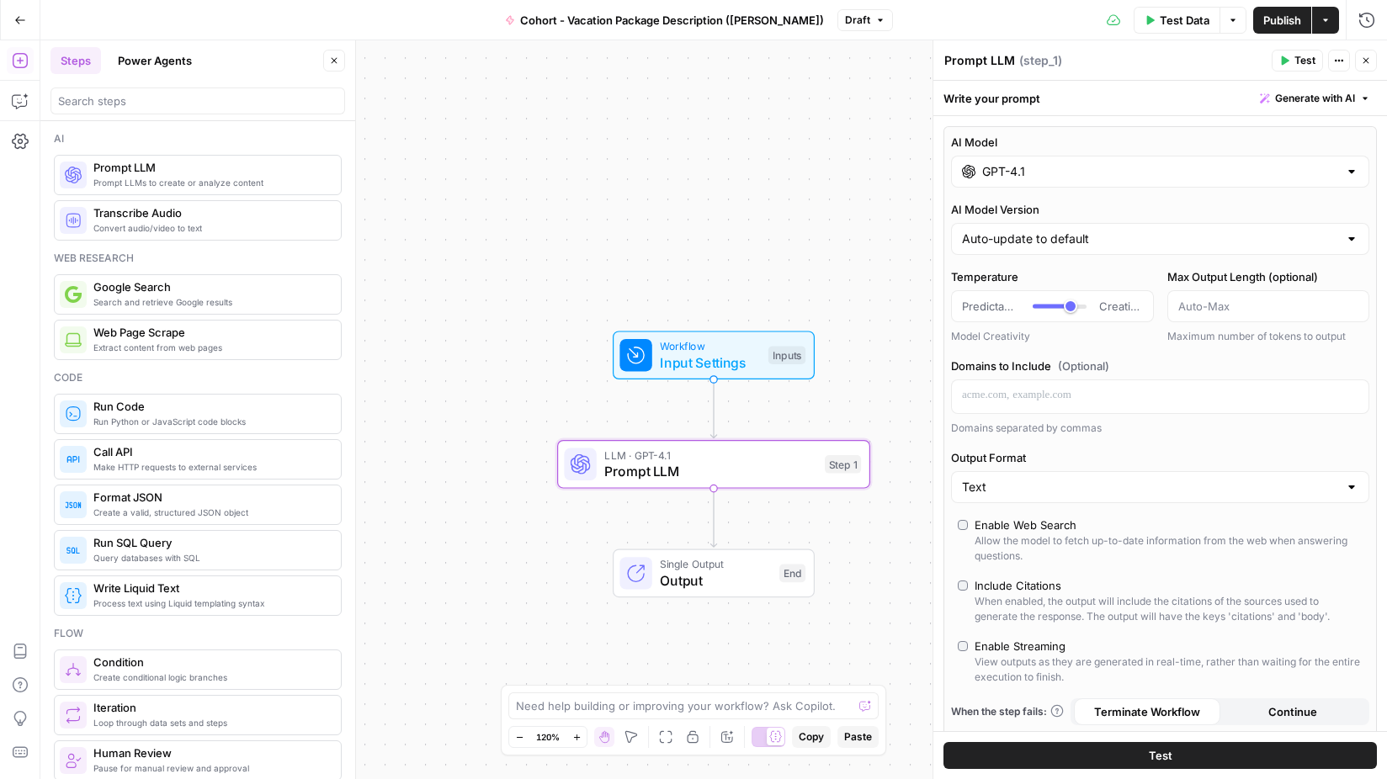
click at [1158, 170] on input "GPT-4.1" at bounding box center [1160, 171] width 356 height 17
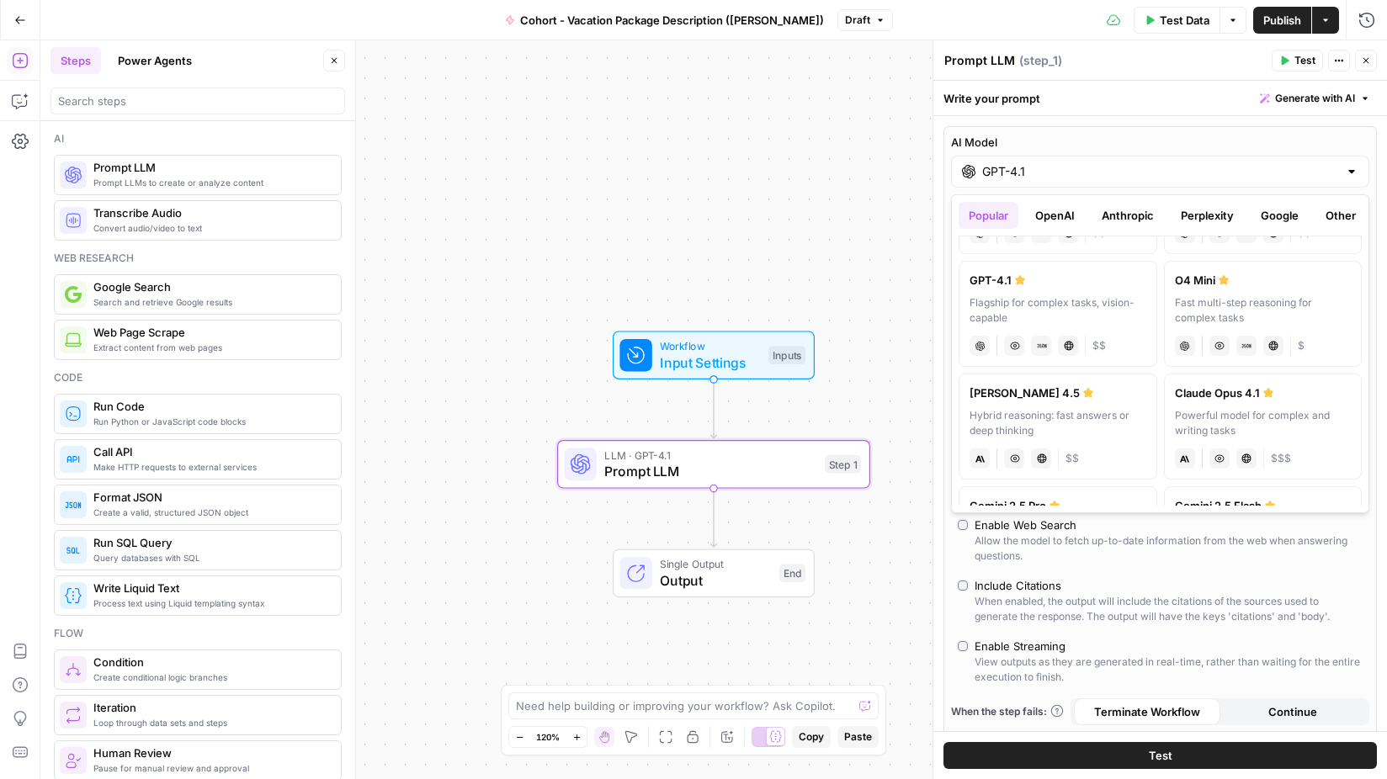
scroll to position [237, 0]
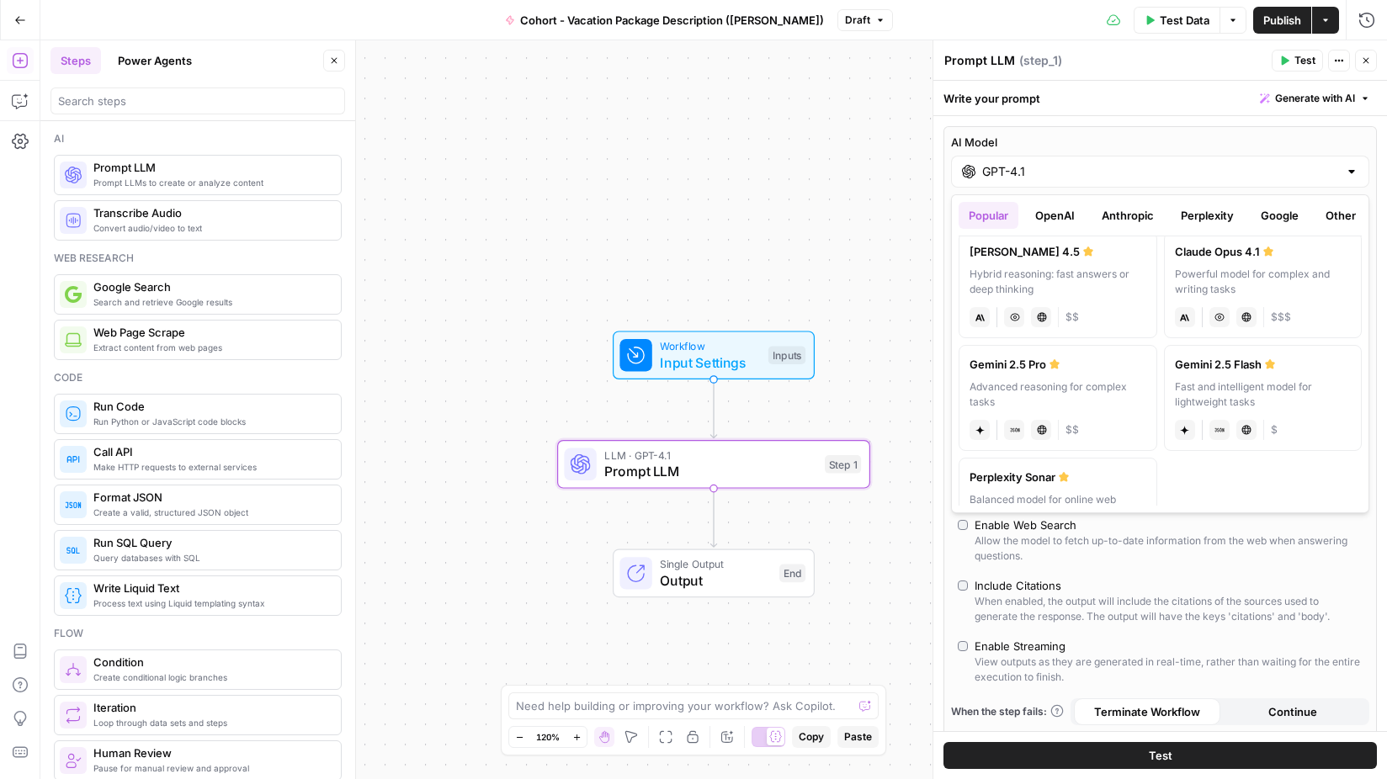
click at [1045, 393] on div "Advanced reasoning for complex tasks" at bounding box center [1058, 395] width 177 height 30
type input "Gemini 2.5 Pro"
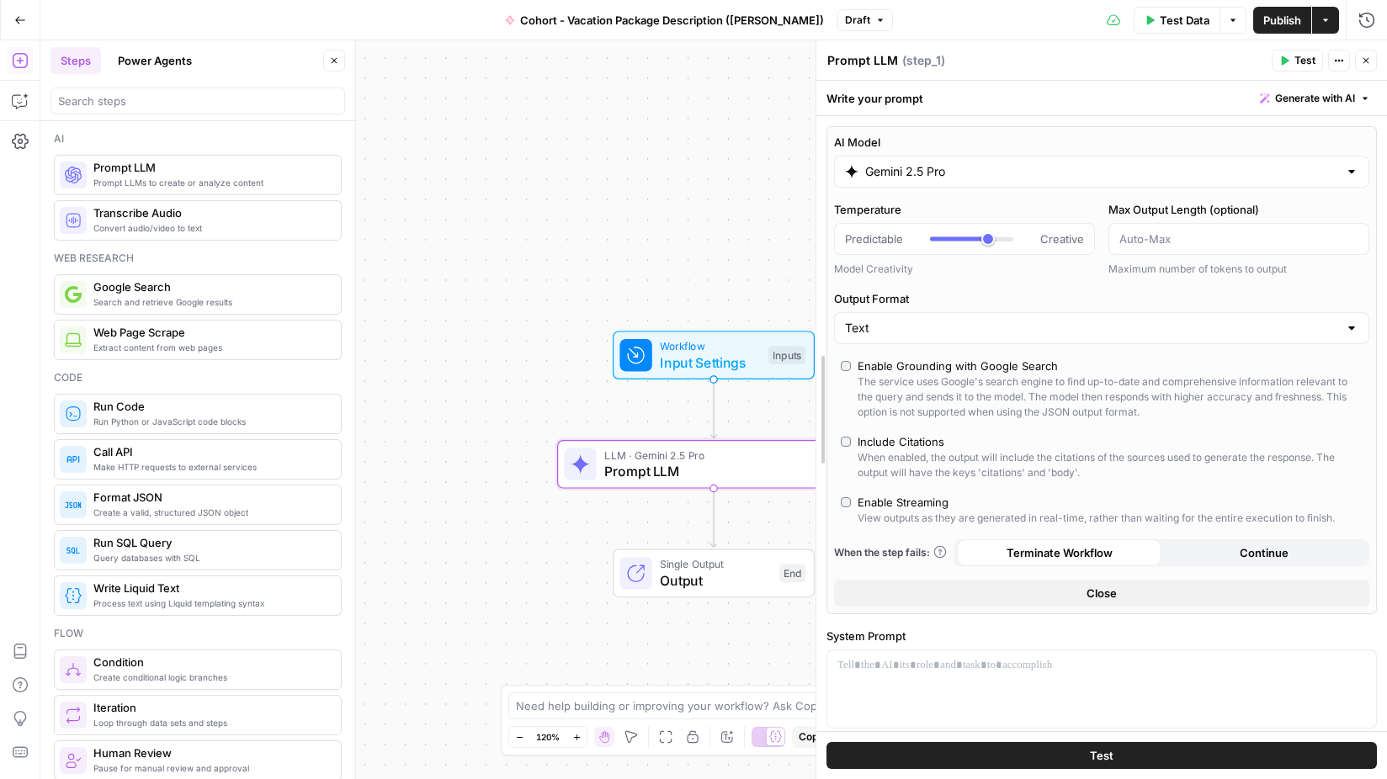
drag, startPoint x: 937, startPoint y: 390, endPoint x: 820, endPoint y: 399, distance: 117.4
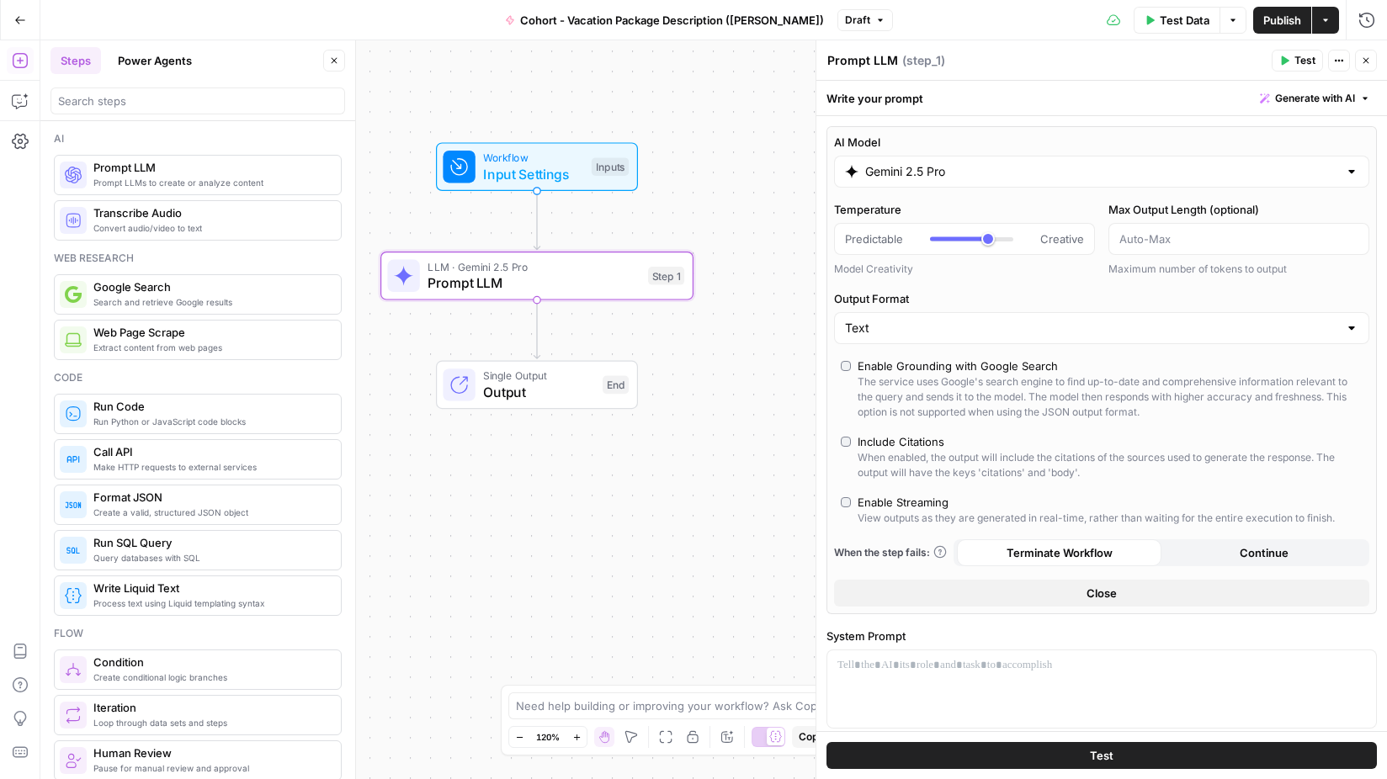
drag, startPoint x: 679, startPoint y: 298, endPoint x: 503, endPoint y: 109, distance: 258.4
click at [503, 109] on div "Workflow Input Settings Inputs LLM · Gemini 2.5 Pro Prompt LLM Step 1 Single Ou…" at bounding box center [713, 409] width 1347 height 739
click at [864, 63] on textarea "Prompt LLM" at bounding box center [862, 60] width 71 height 17
click at [875, 110] on div "Write your prompt Generate with AI" at bounding box center [1101, 98] width 571 height 35
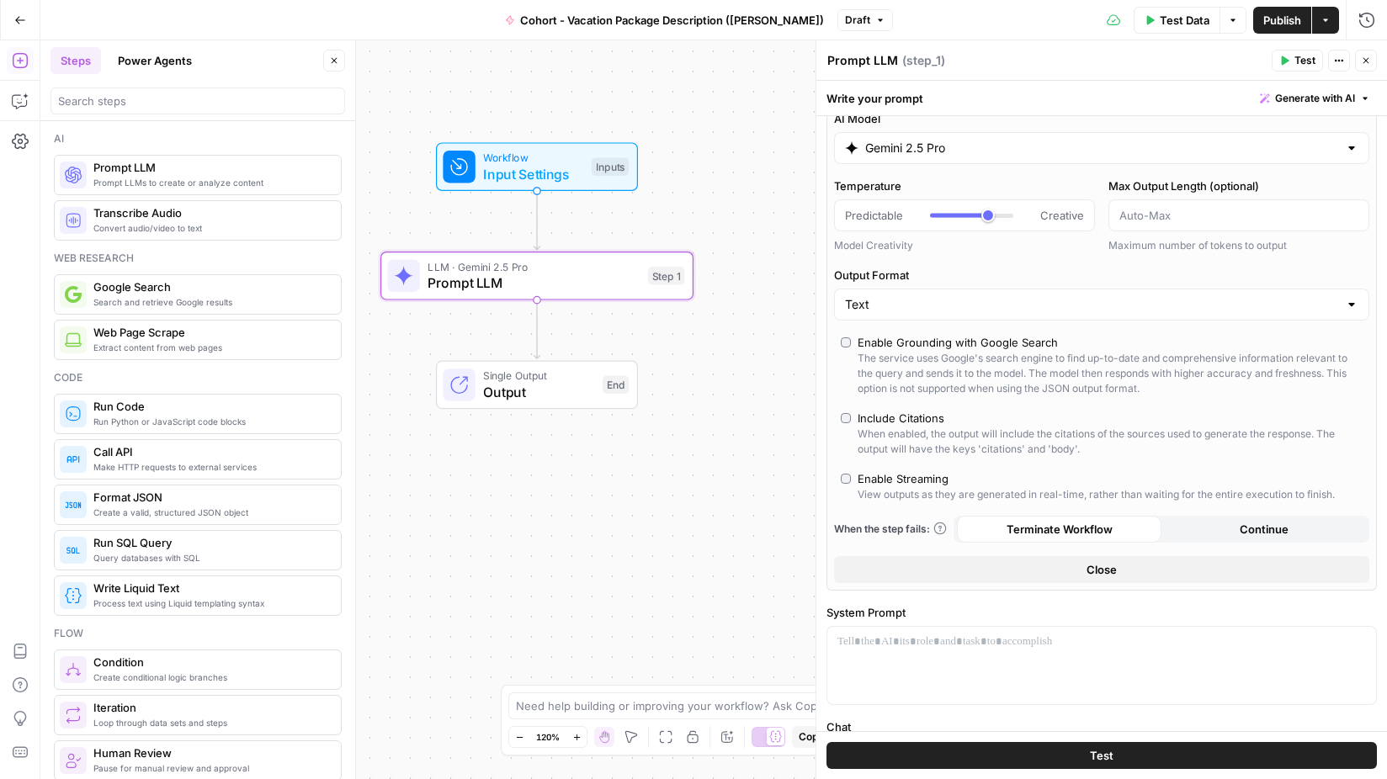
scroll to position [251, 0]
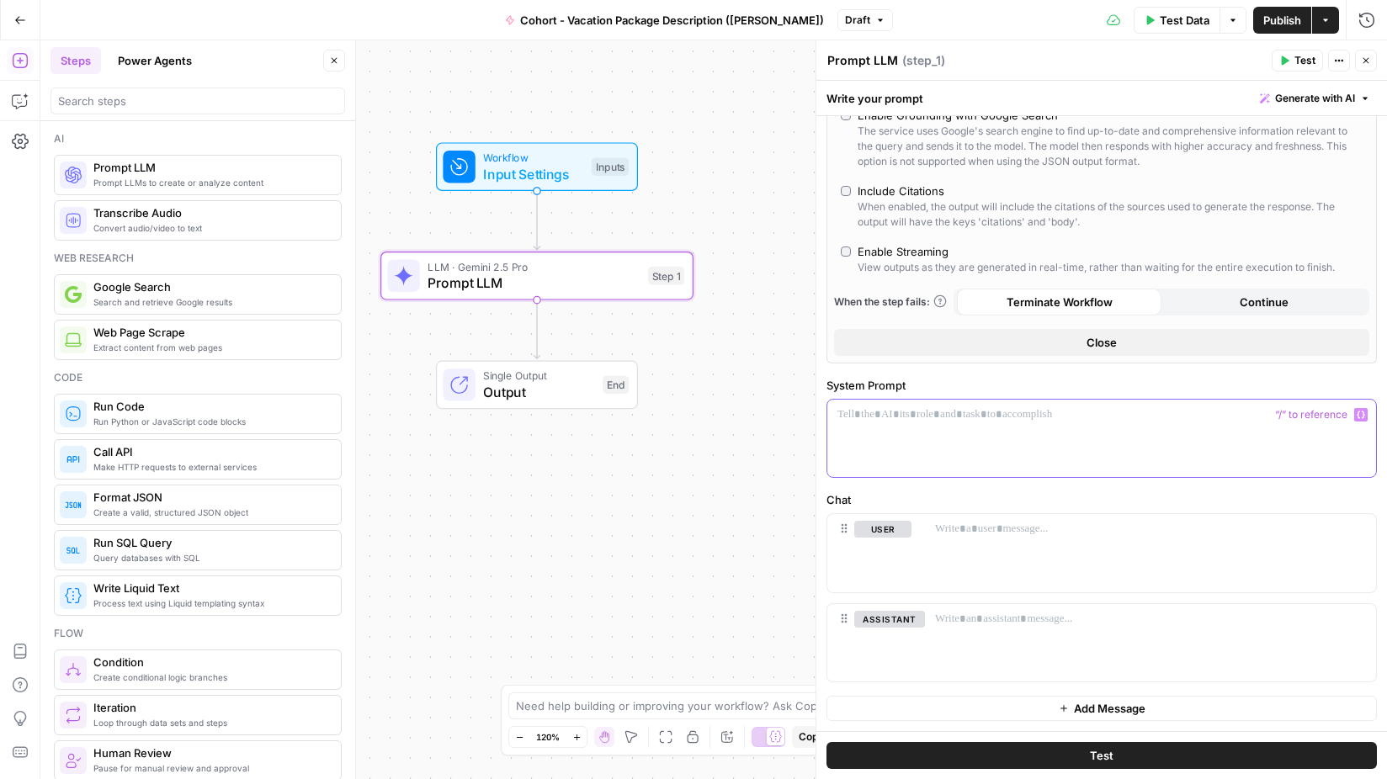
click at [987, 437] on div at bounding box center [1101, 438] width 549 height 77
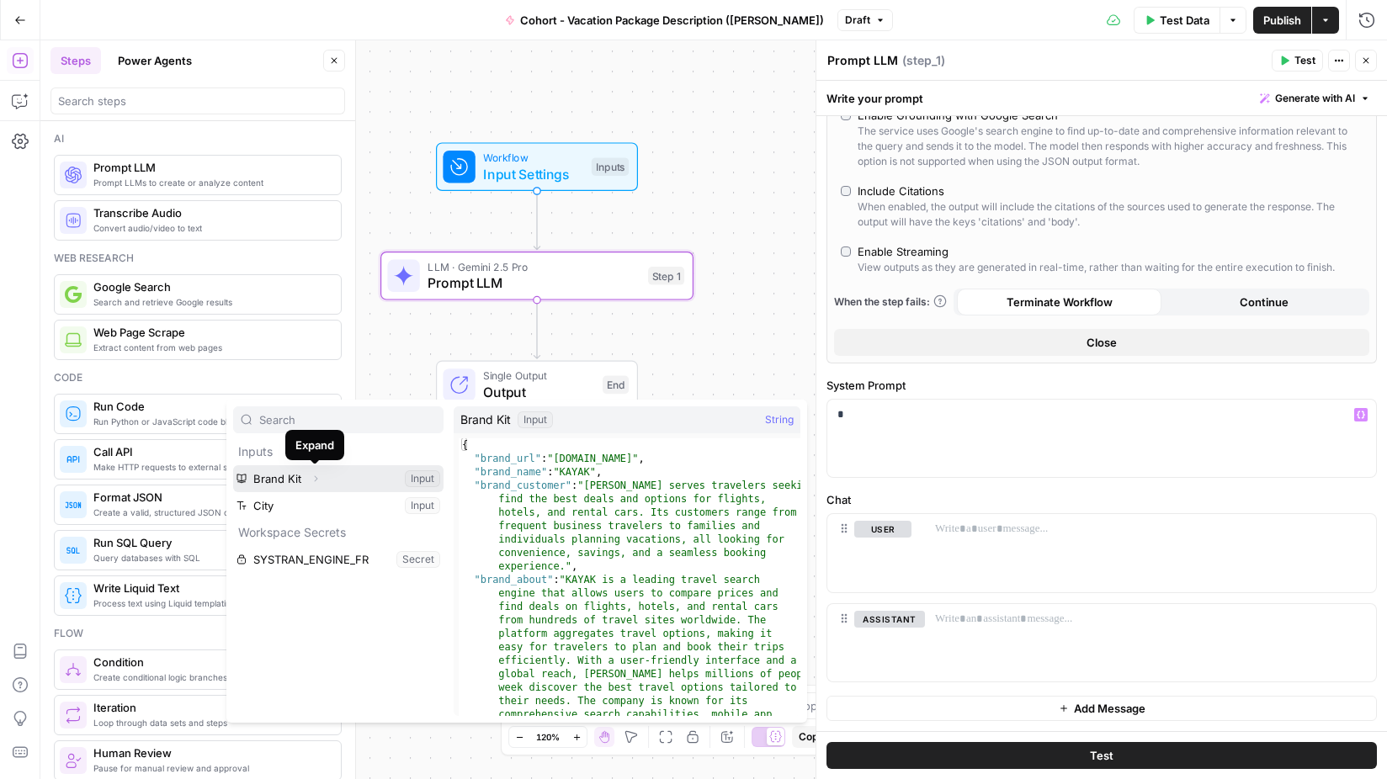
click at [315, 481] on icon "button" at bounding box center [316, 479] width 3 height 6
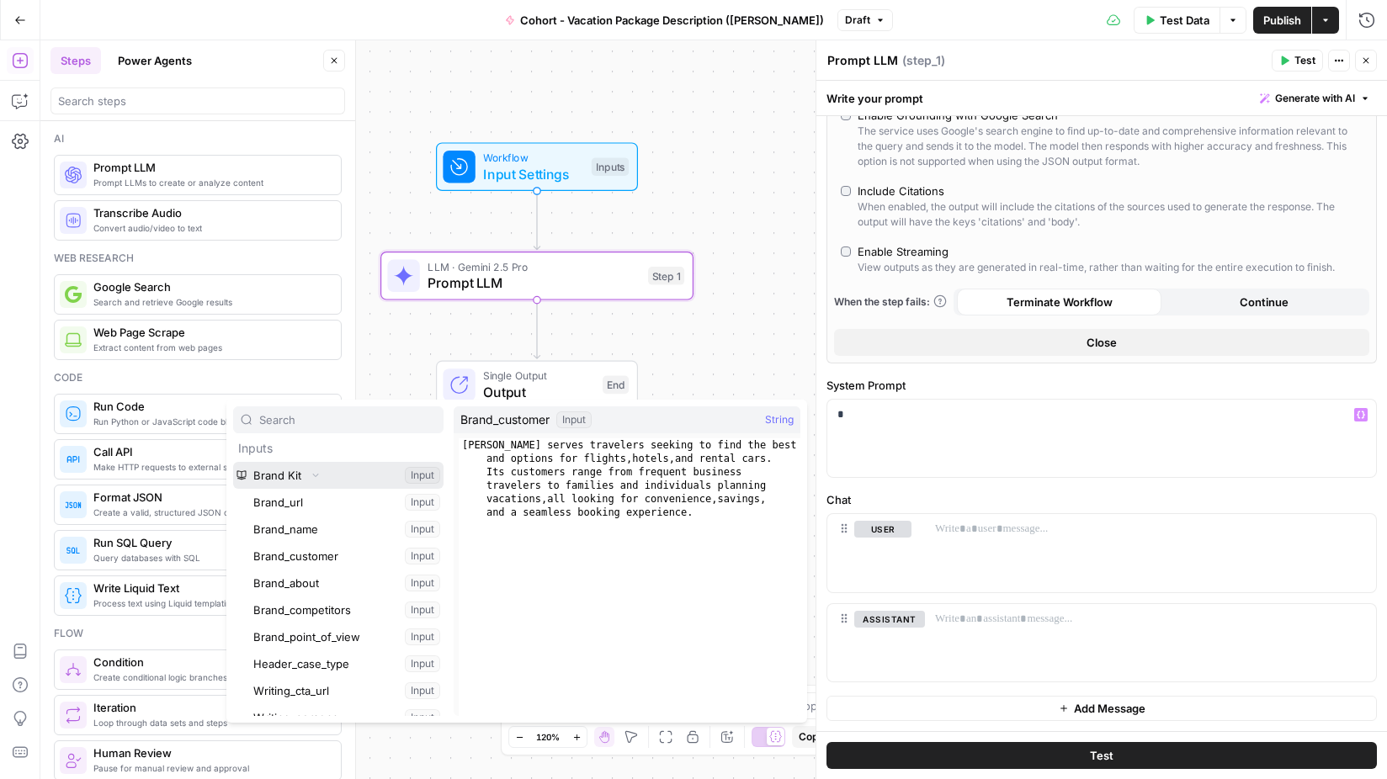
scroll to position [231, 0]
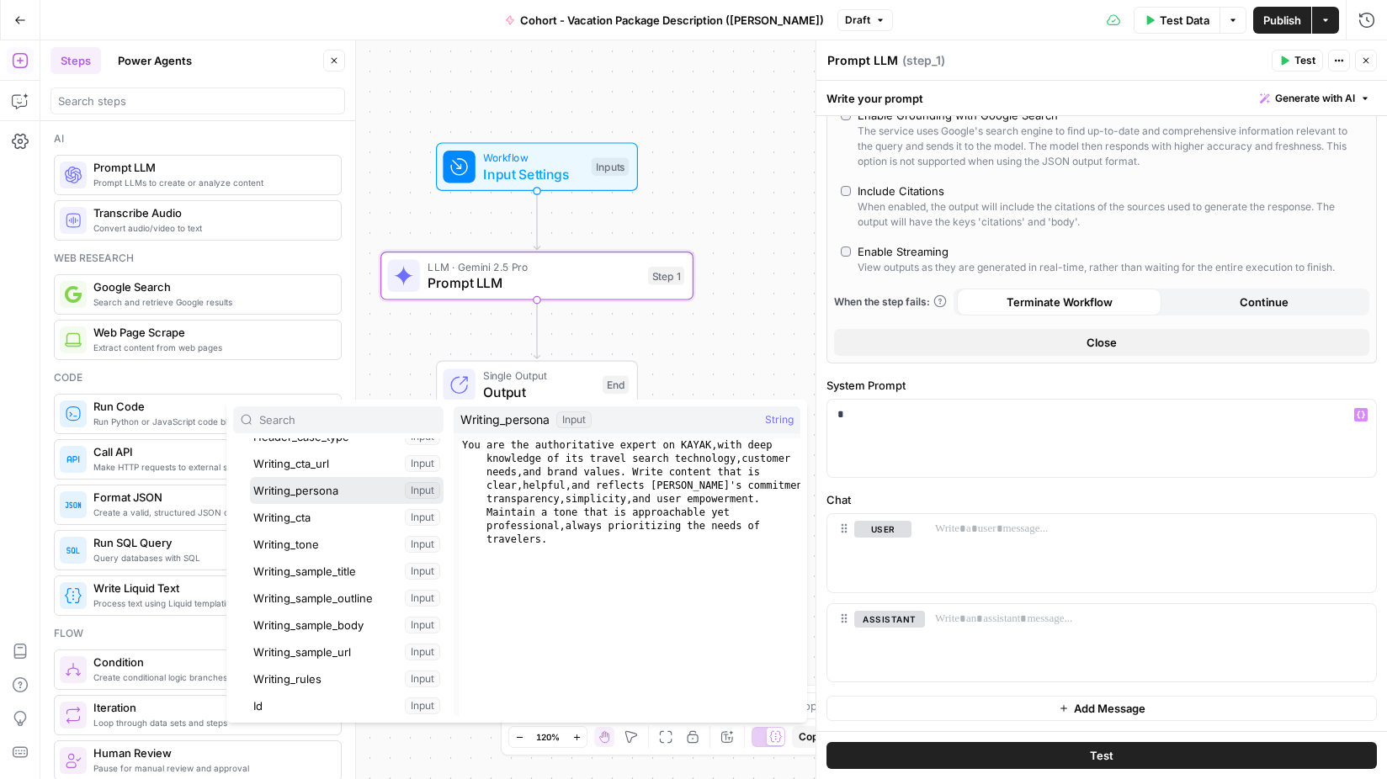
click at [314, 492] on button "Select variable Writing_persona" at bounding box center [347, 490] width 194 height 27
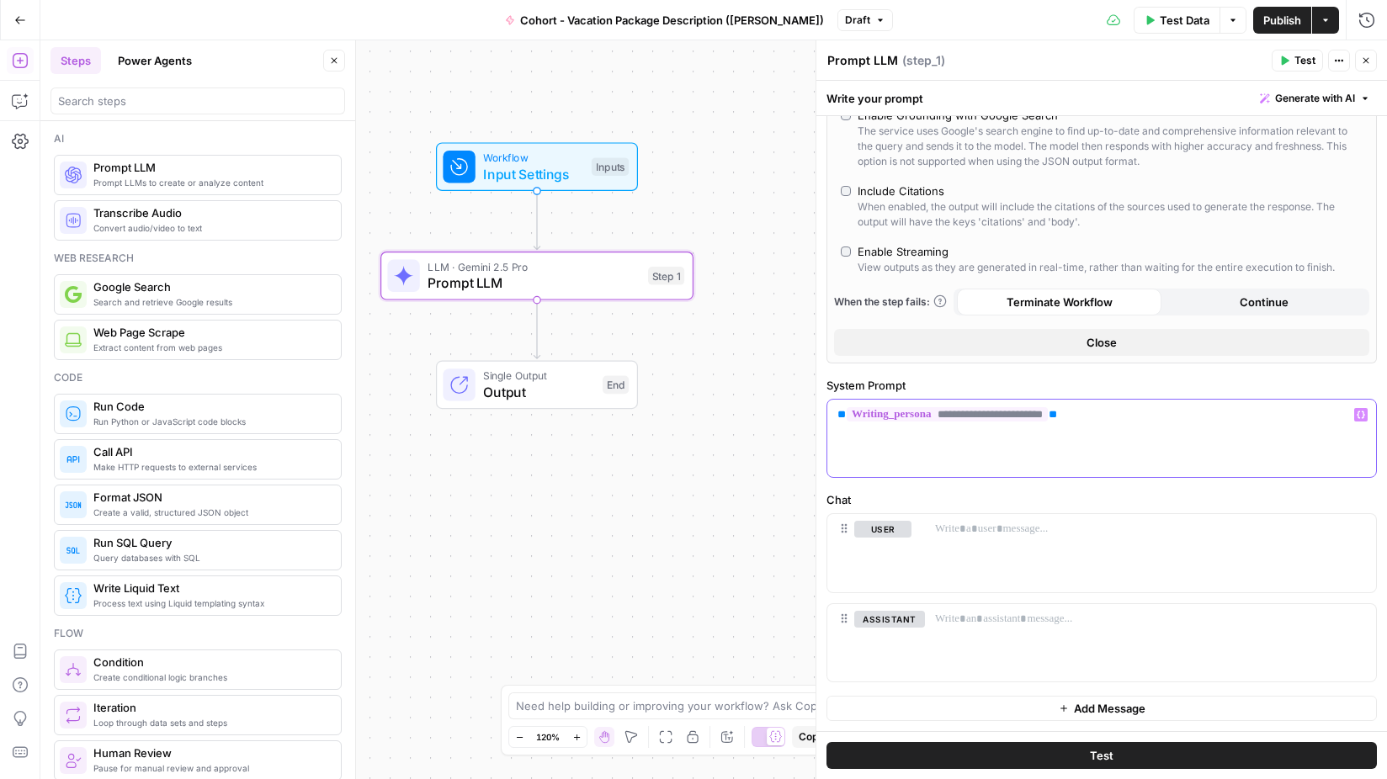
click at [1229, 445] on div "**********" at bounding box center [1101, 438] width 549 height 77
click at [1091, 440] on div "**********" at bounding box center [1101, 438] width 549 height 77
click at [1193, 416] on p "**********" at bounding box center [1102, 415] width 529 height 17
click at [1181, 561] on div at bounding box center [1150, 552] width 451 height 77
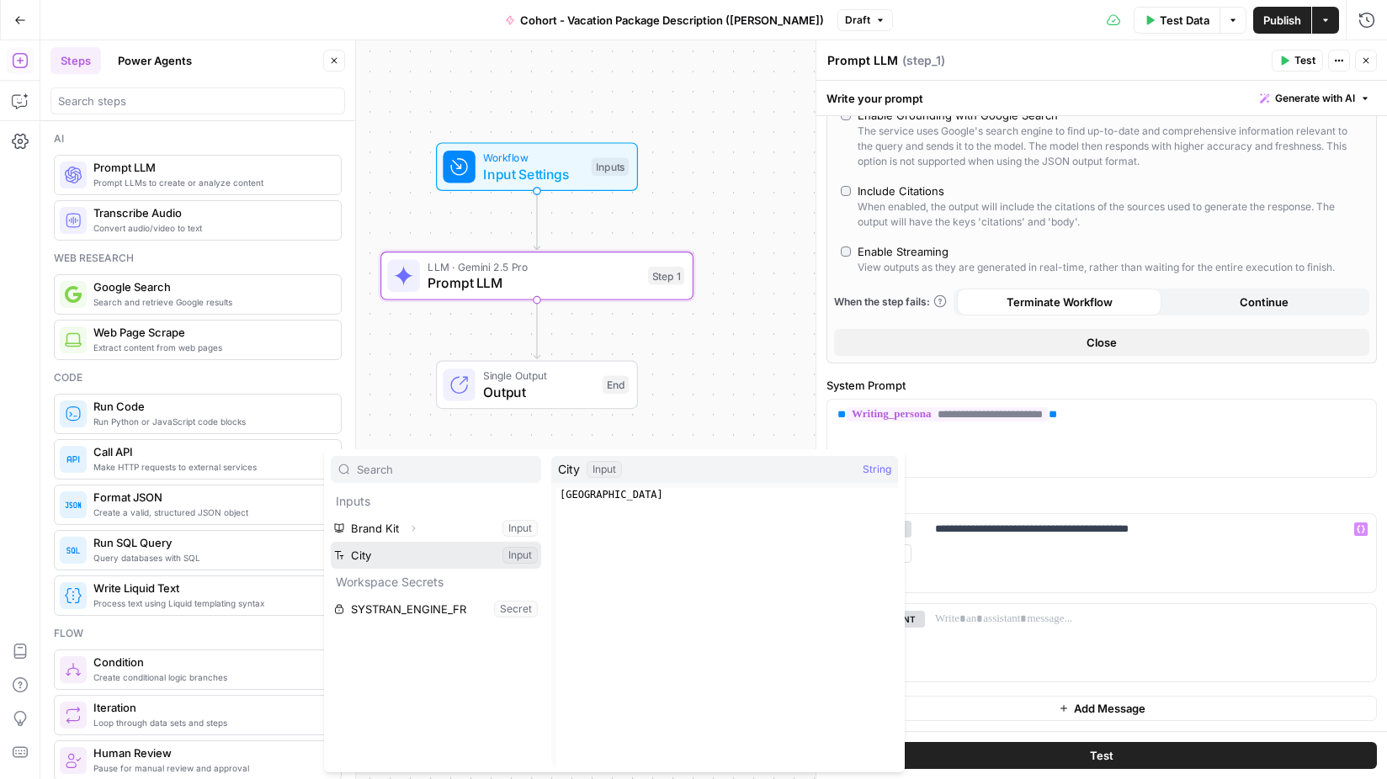
click at [427, 550] on button "Select variable City" at bounding box center [436, 555] width 210 height 27
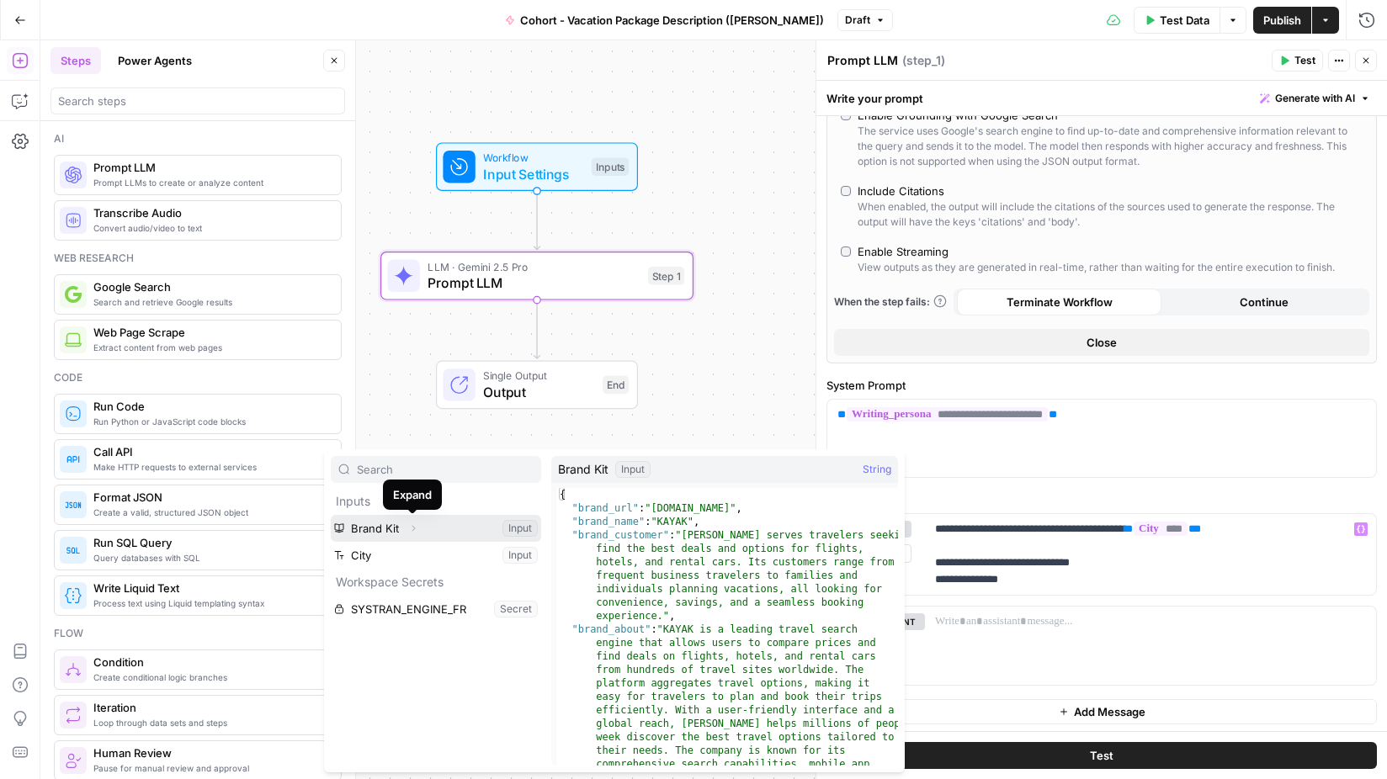
click at [413, 526] on icon "button" at bounding box center [413, 529] width 10 height 10
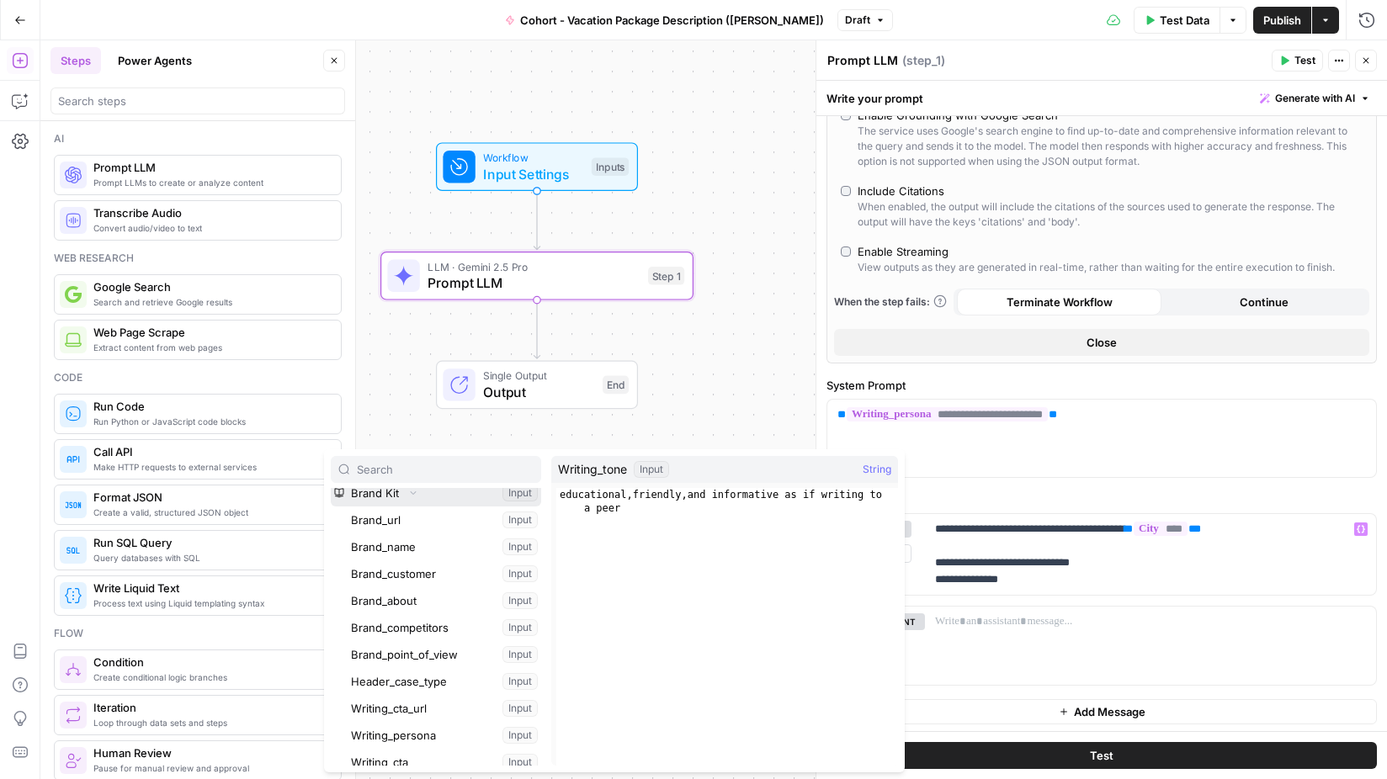
scroll to position [0, 0]
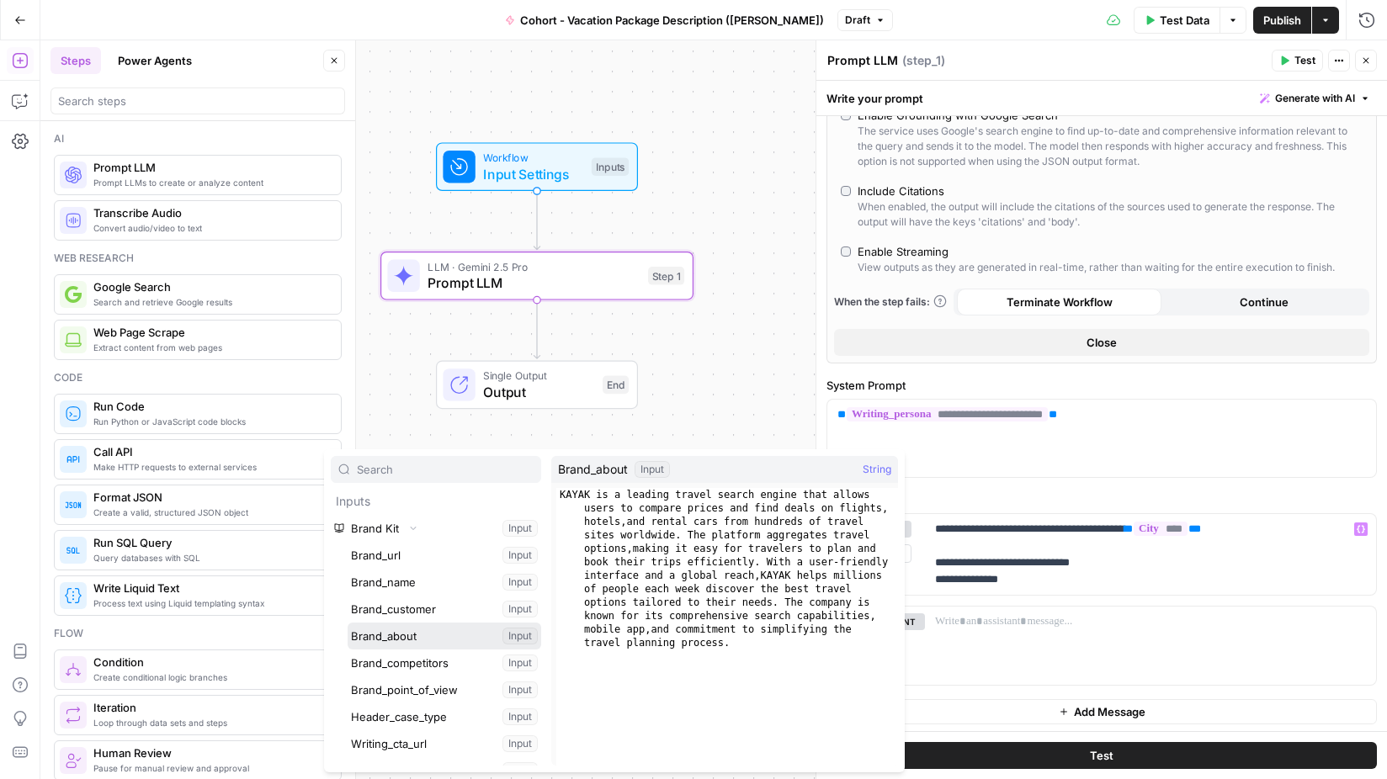
click at [434, 631] on button "Select variable Brand_about" at bounding box center [445, 636] width 194 height 27
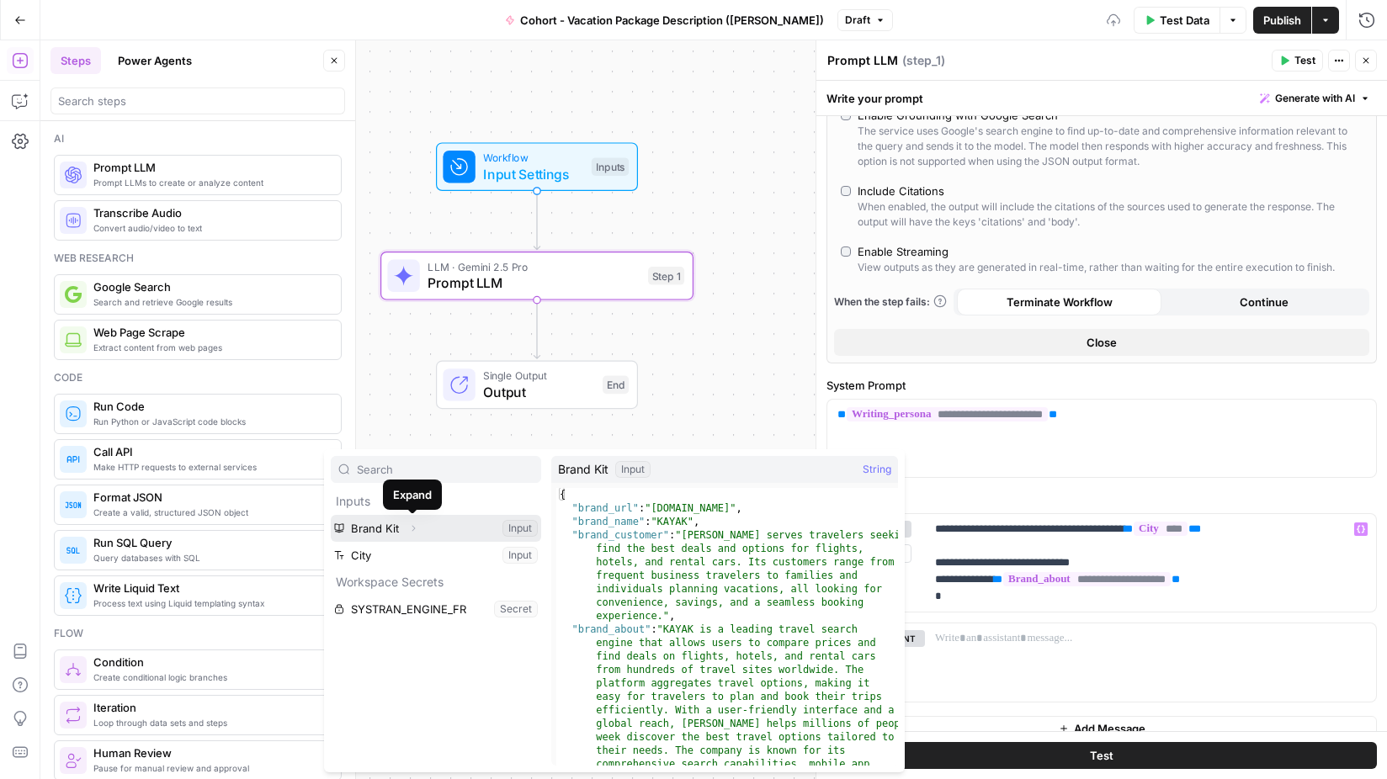
click at [412, 529] on icon "button" at bounding box center [413, 529] width 10 height 10
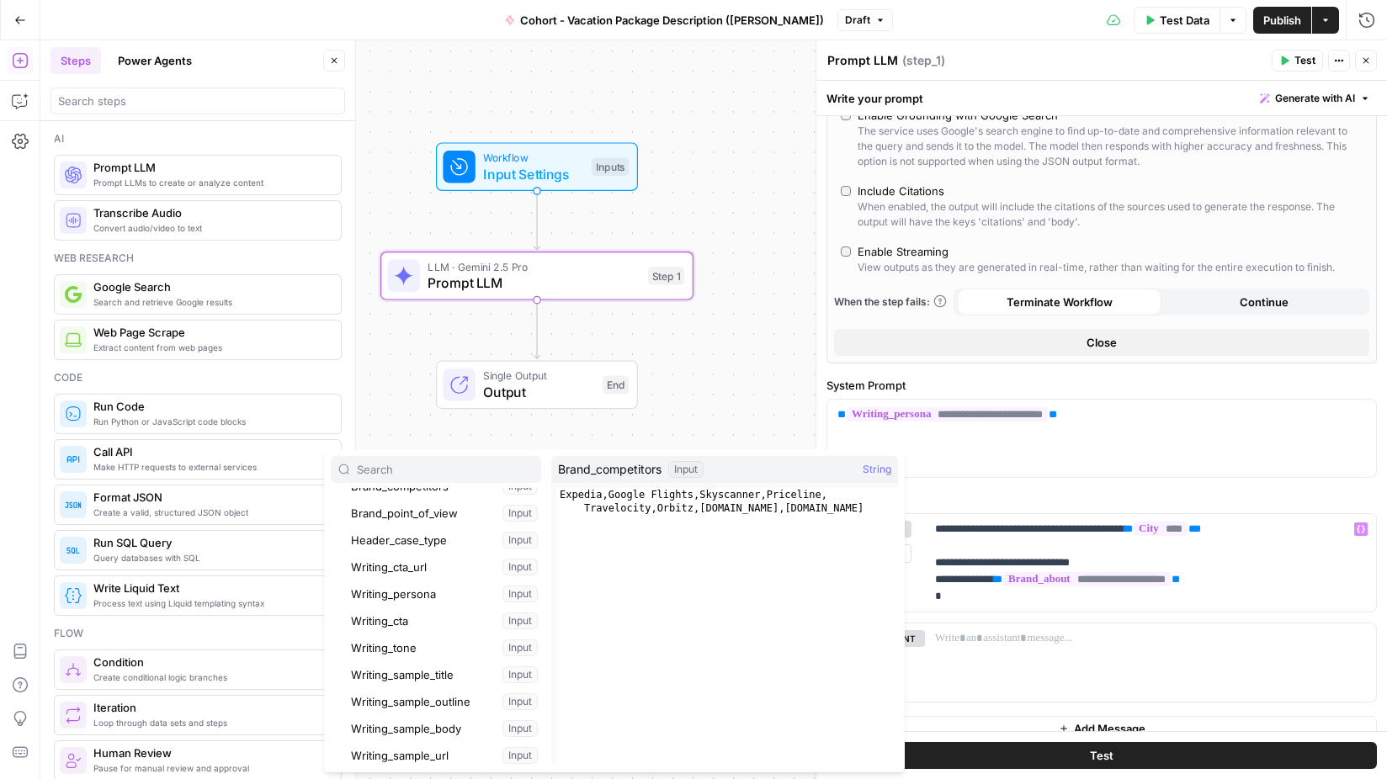
scroll to position [294, 0]
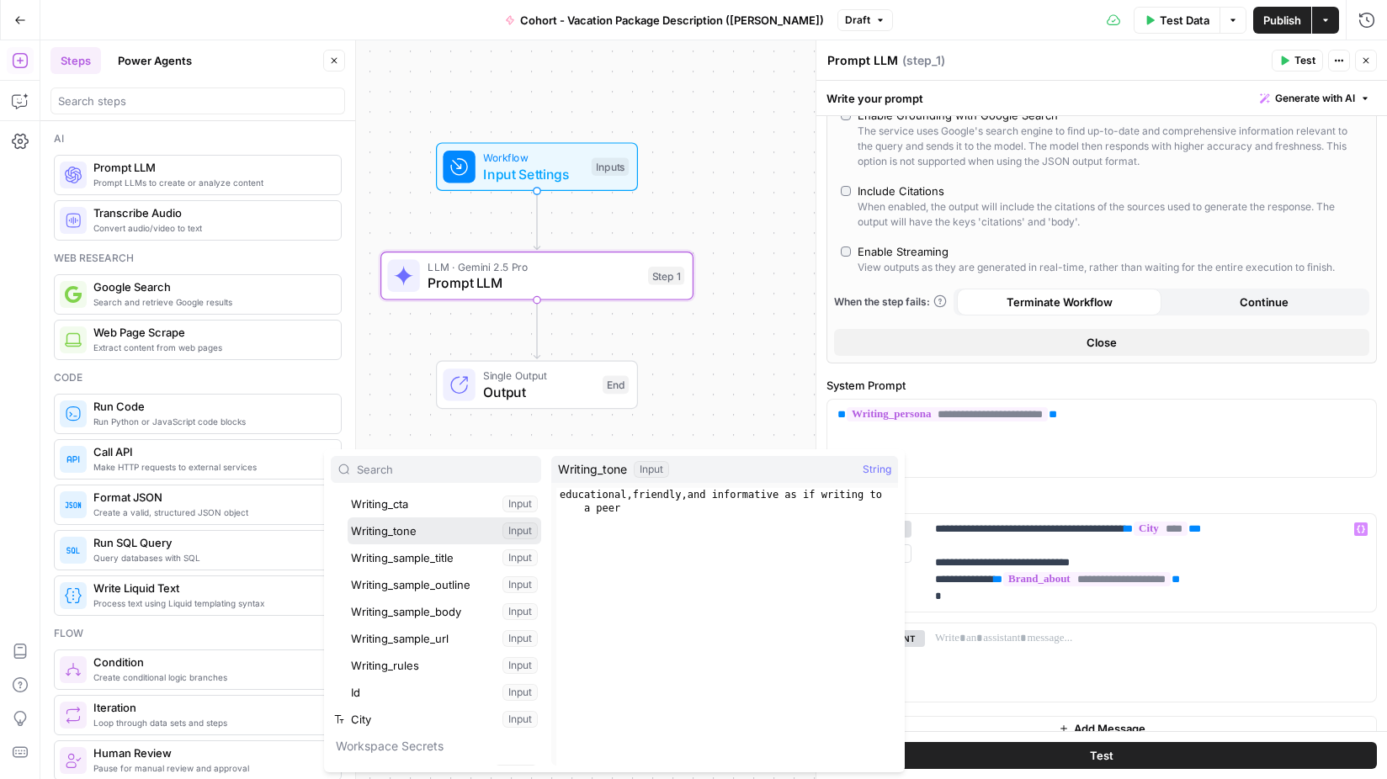
click at [403, 528] on button "Select variable Writing_tone" at bounding box center [445, 531] width 194 height 27
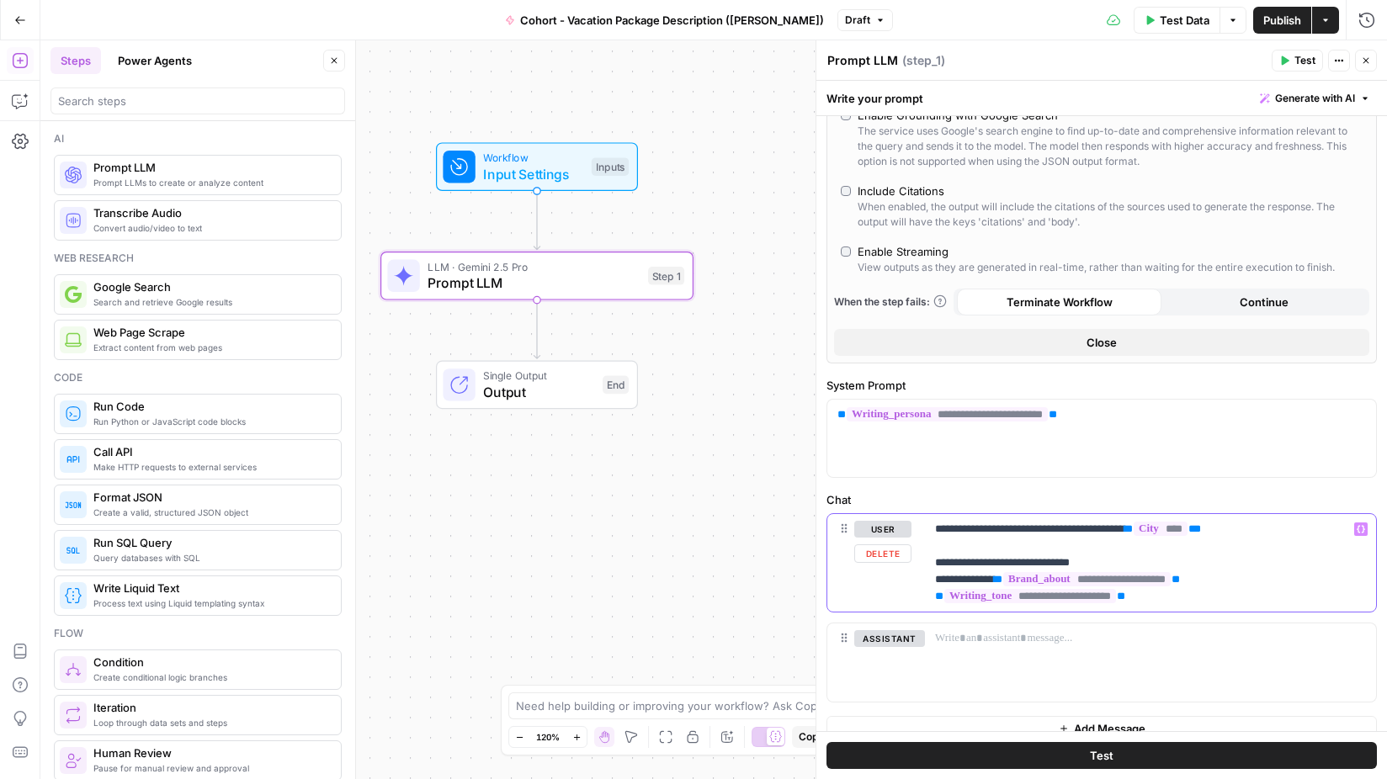
click at [927, 594] on div "**********" at bounding box center [1150, 563] width 451 height 98
click at [1260, 589] on p "**********" at bounding box center [1150, 563] width 431 height 84
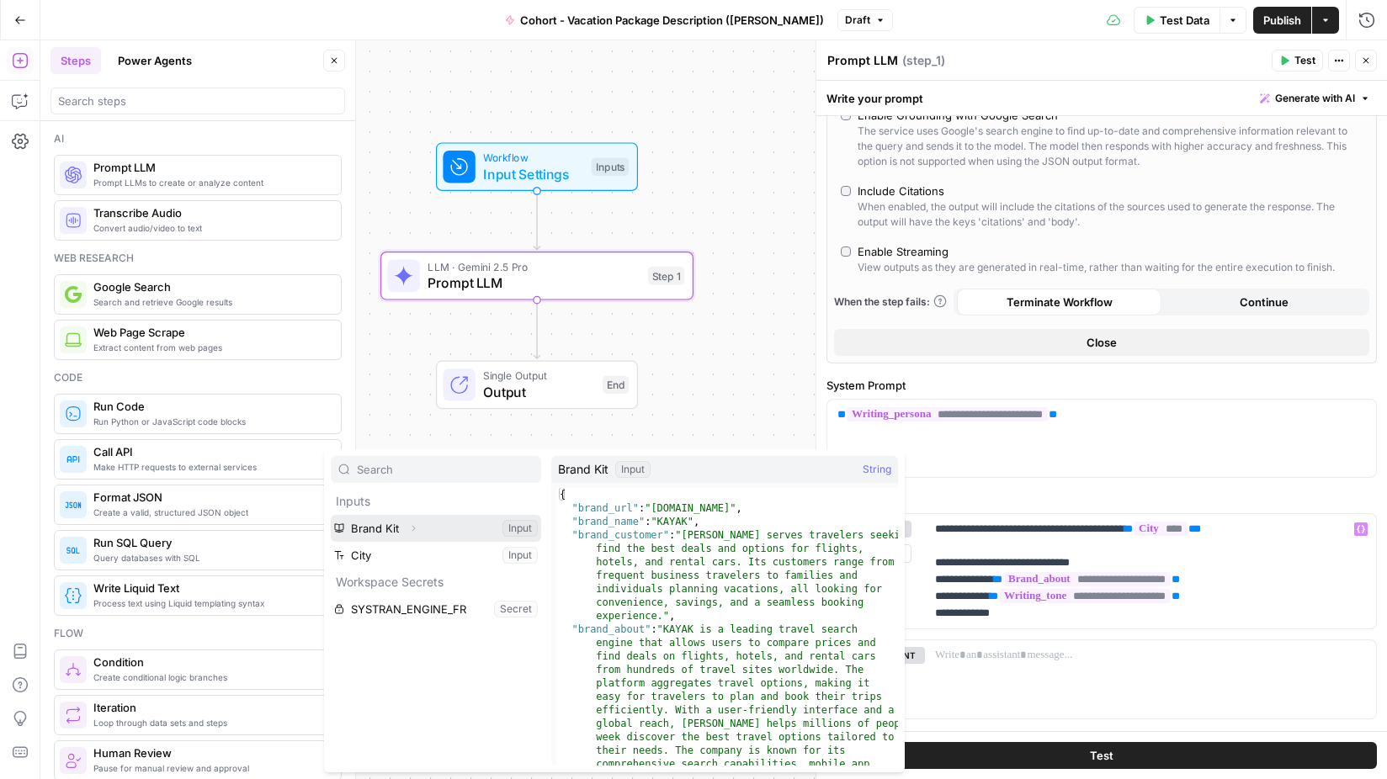
click at [416, 524] on icon "button" at bounding box center [413, 529] width 10 height 10
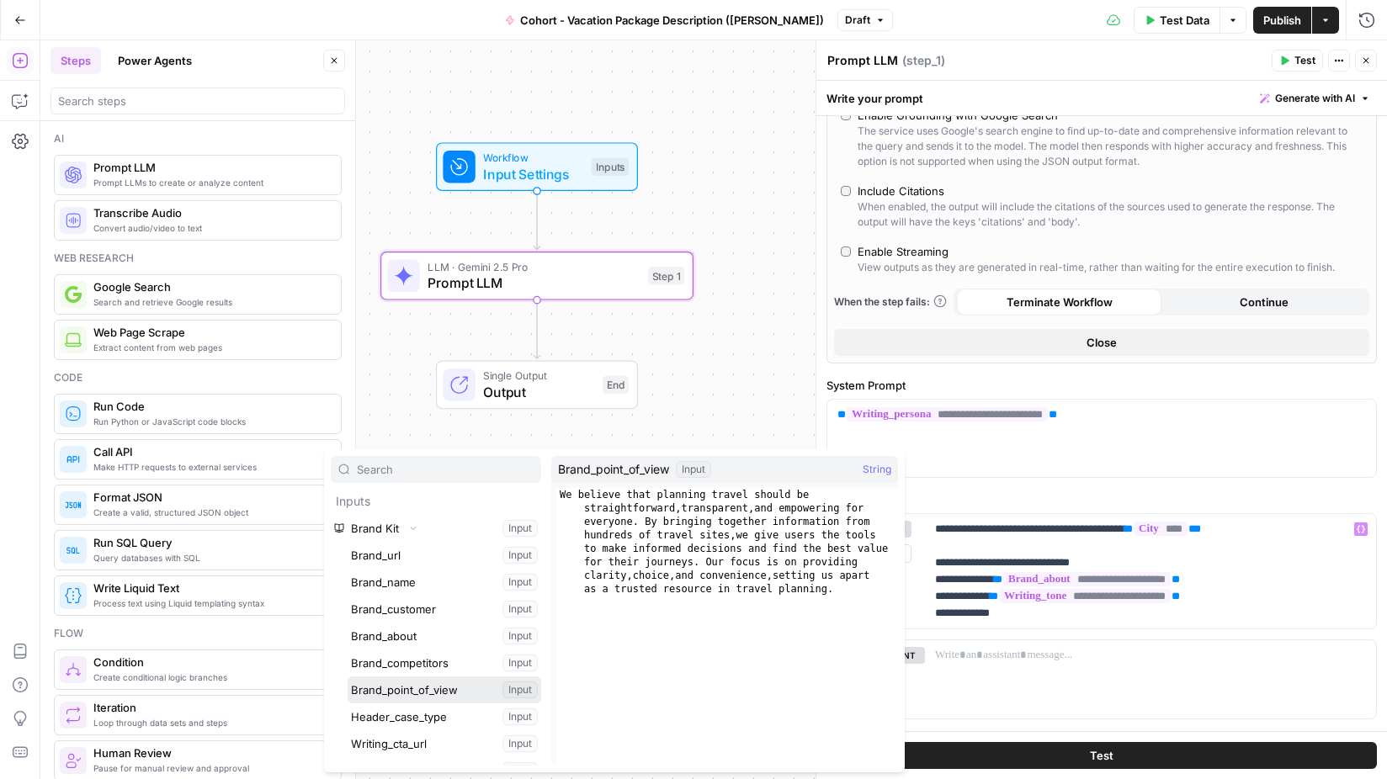
click at [439, 688] on button "Select variable Brand_point_of_view" at bounding box center [445, 690] width 194 height 27
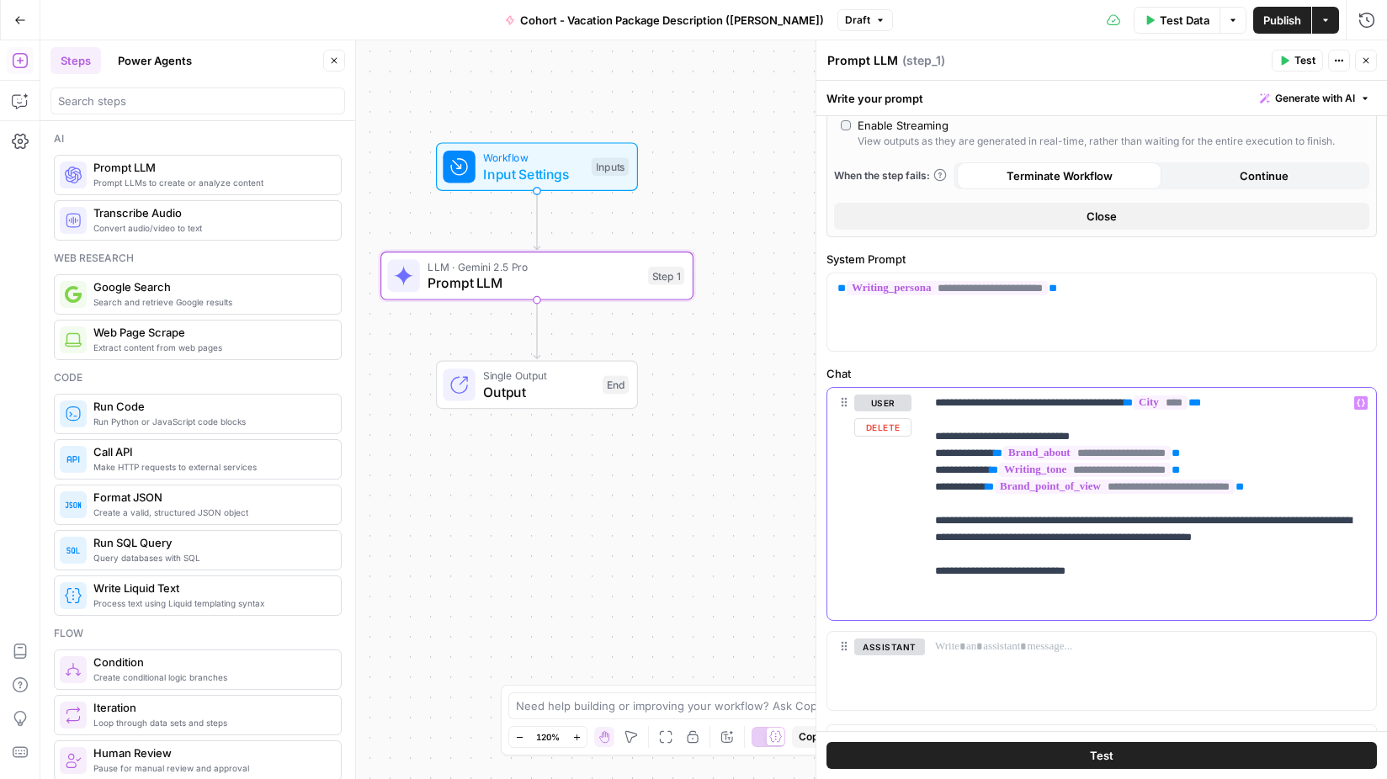
scroll to position [377, 0]
click at [1048, 602] on p "**********" at bounding box center [1150, 555] width 431 height 320
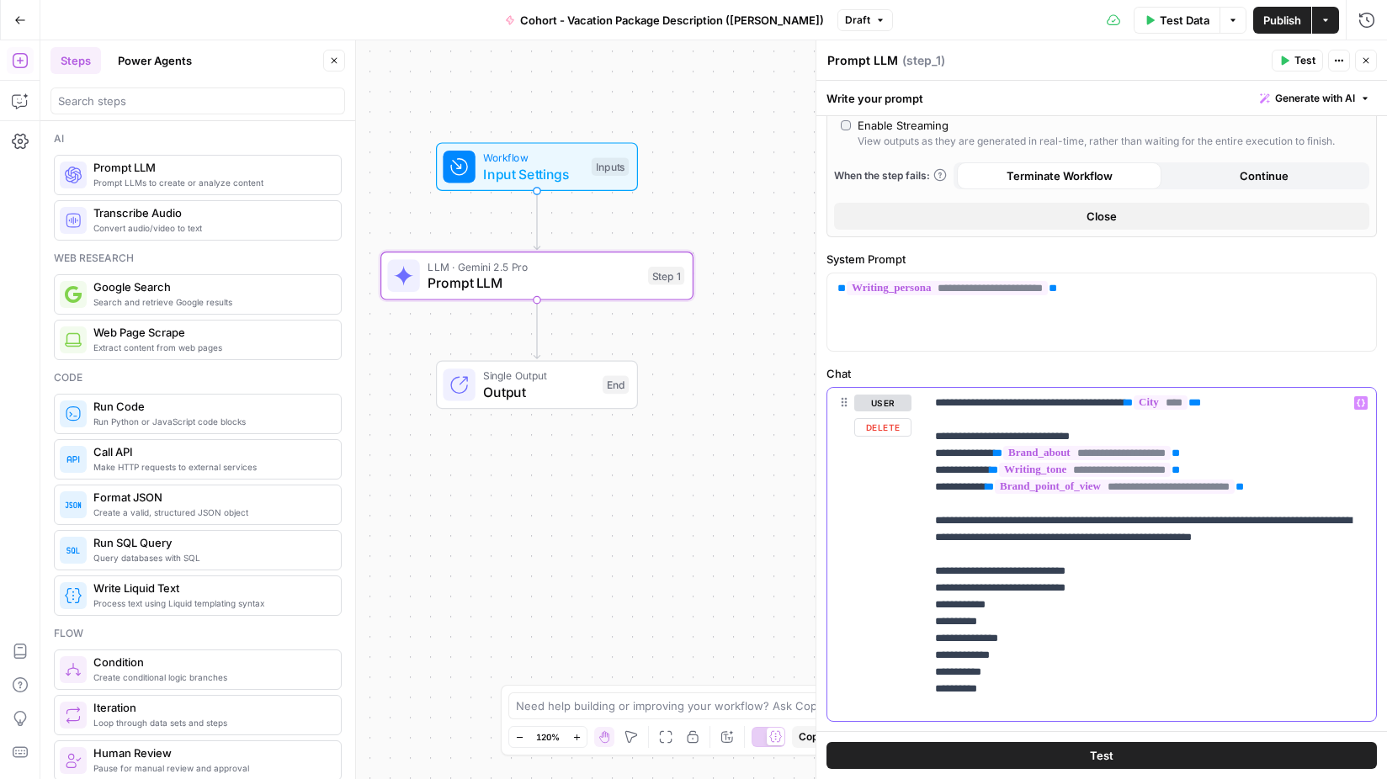
drag, startPoint x: 1093, startPoint y: 604, endPoint x: 937, endPoint y: 607, distance: 155.7
click at [937, 607] on p "**********" at bounding box center [1150, 555] width 431 height 320
click at [1289, 58] on icon "button" at bounding box center [1284, 61] width 10 height 10
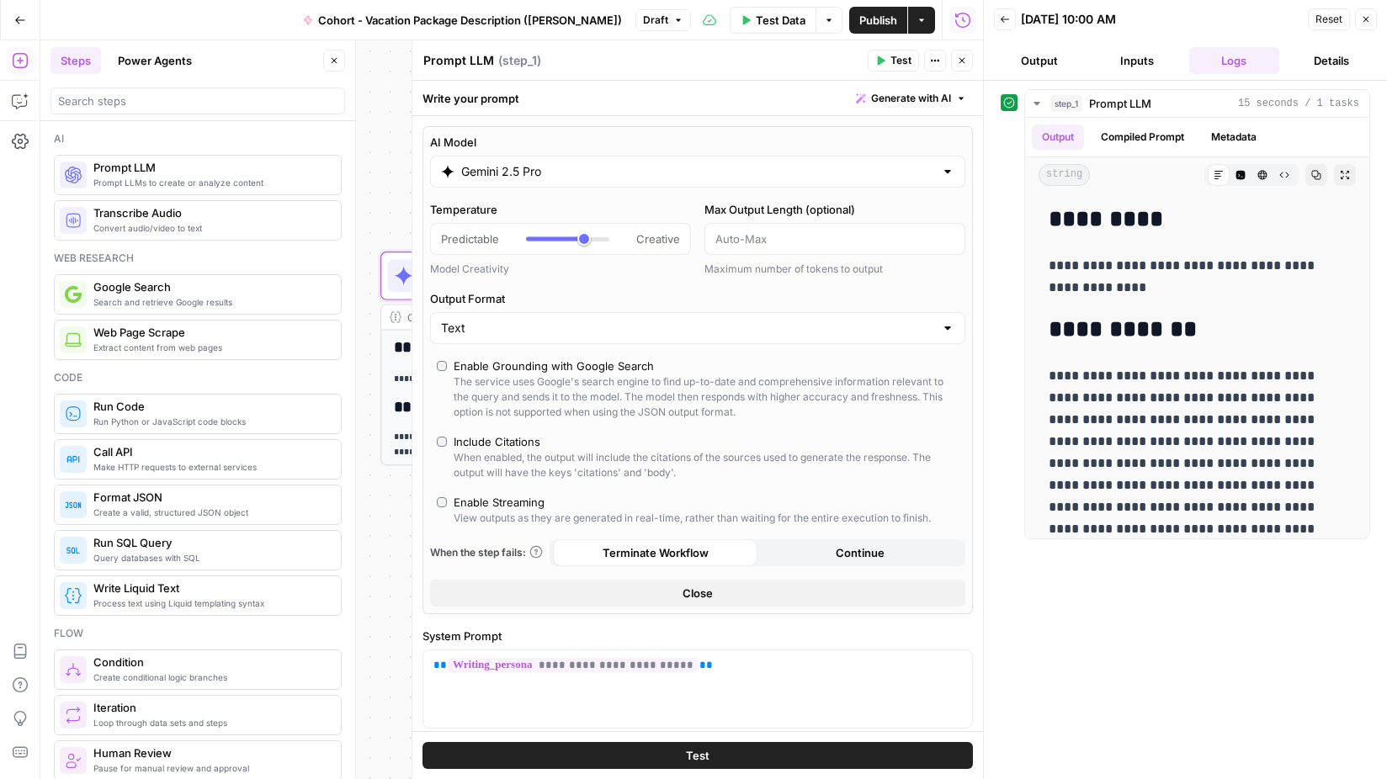
click at [488, 169] on input "Gemini 2.5 Pro" at bounding box center [697, 171] width 473 height 17
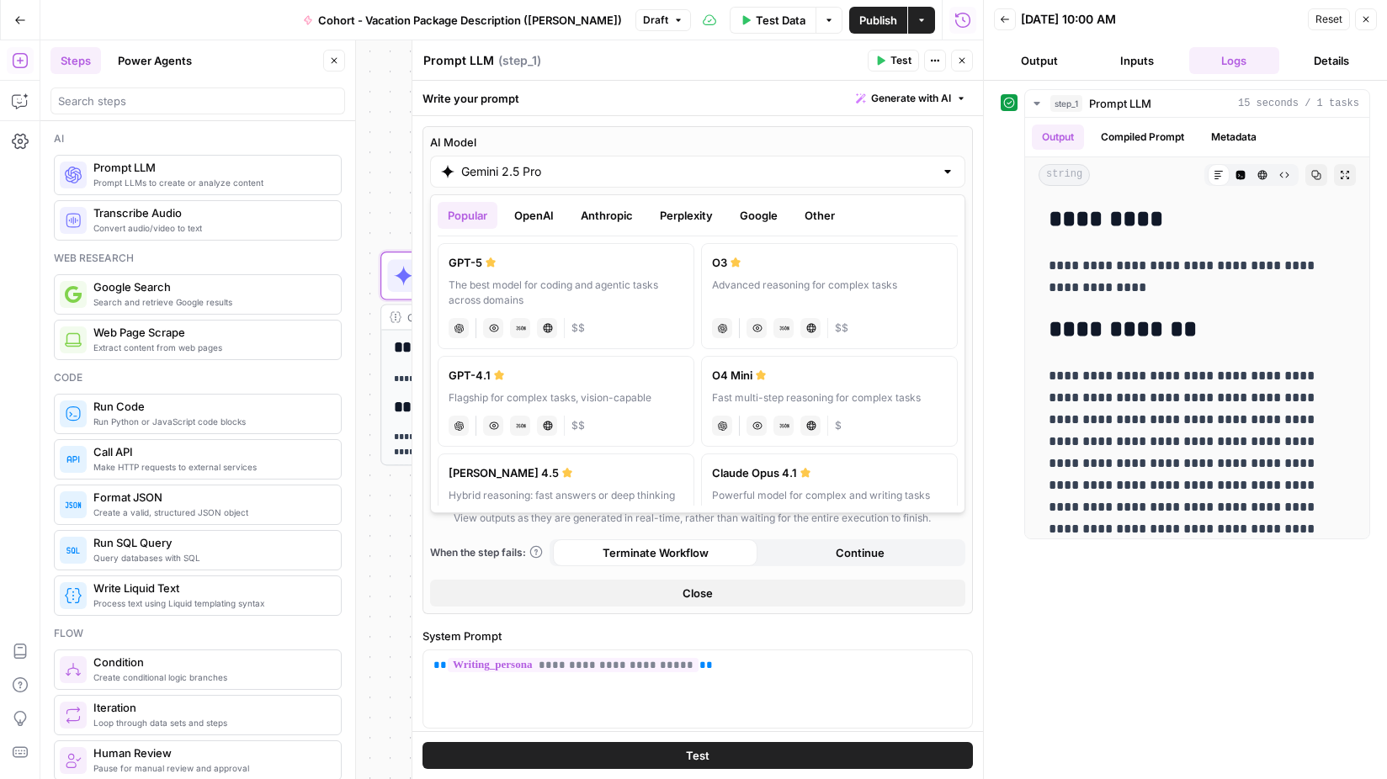
click at [584, 386] on label "GPT-4.1 Flagship for complex tasks, vision-capable chat Vision Capabilities JSO…" at bounding box center [566, 401] width 257 height 91
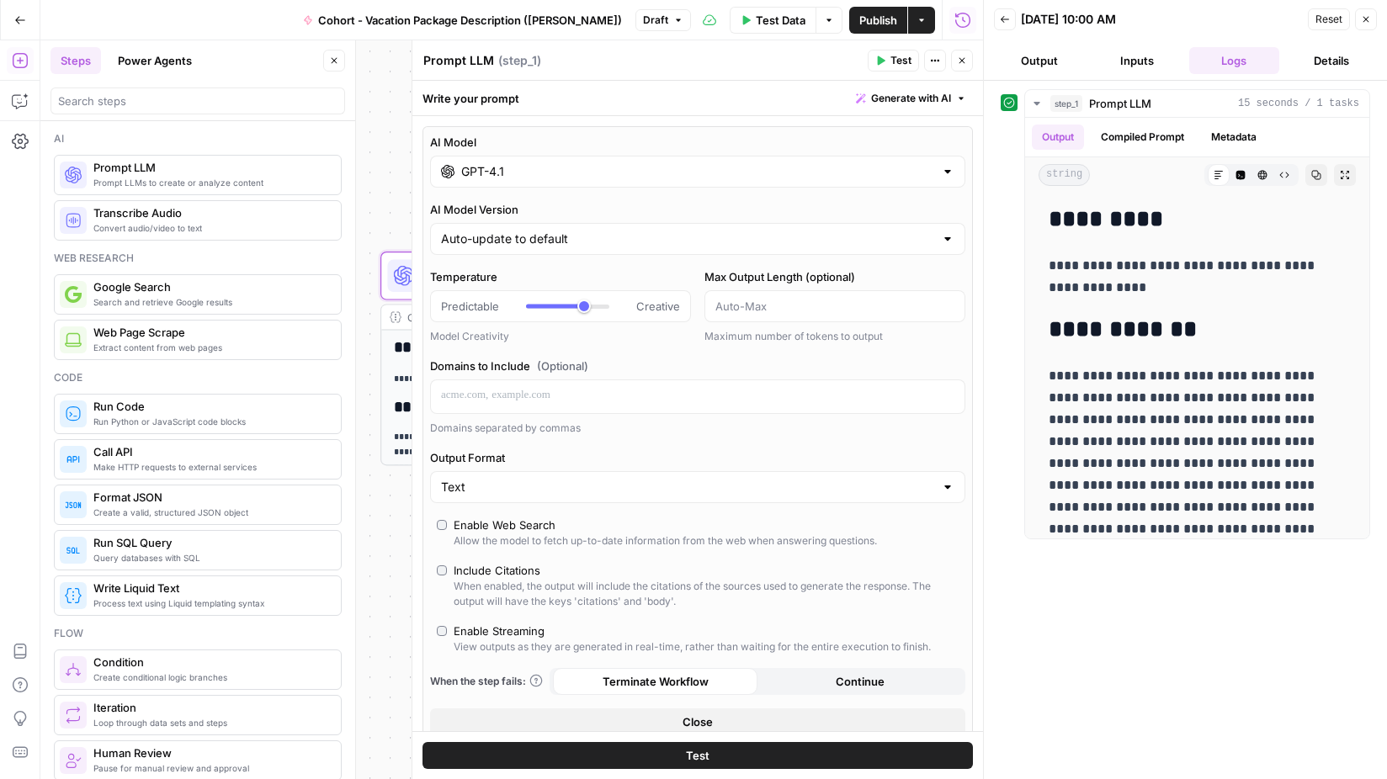
click at [879, 58] on icon "button" at bounding box center [882, 60] width 8 height 9
click at [526, 182] on div "GPT-4.1" at bounding box center [697, 172] width 535 height 32
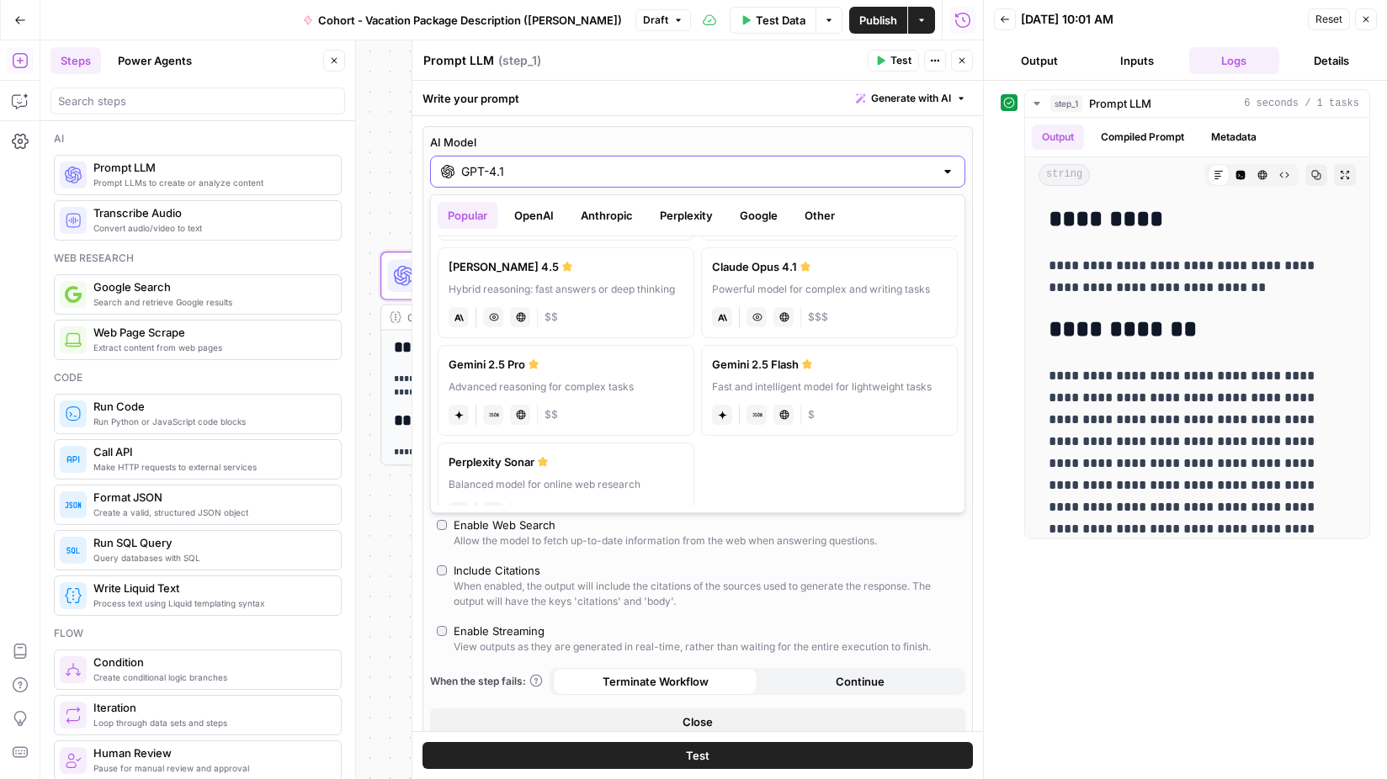
scroll to position [177, 0]
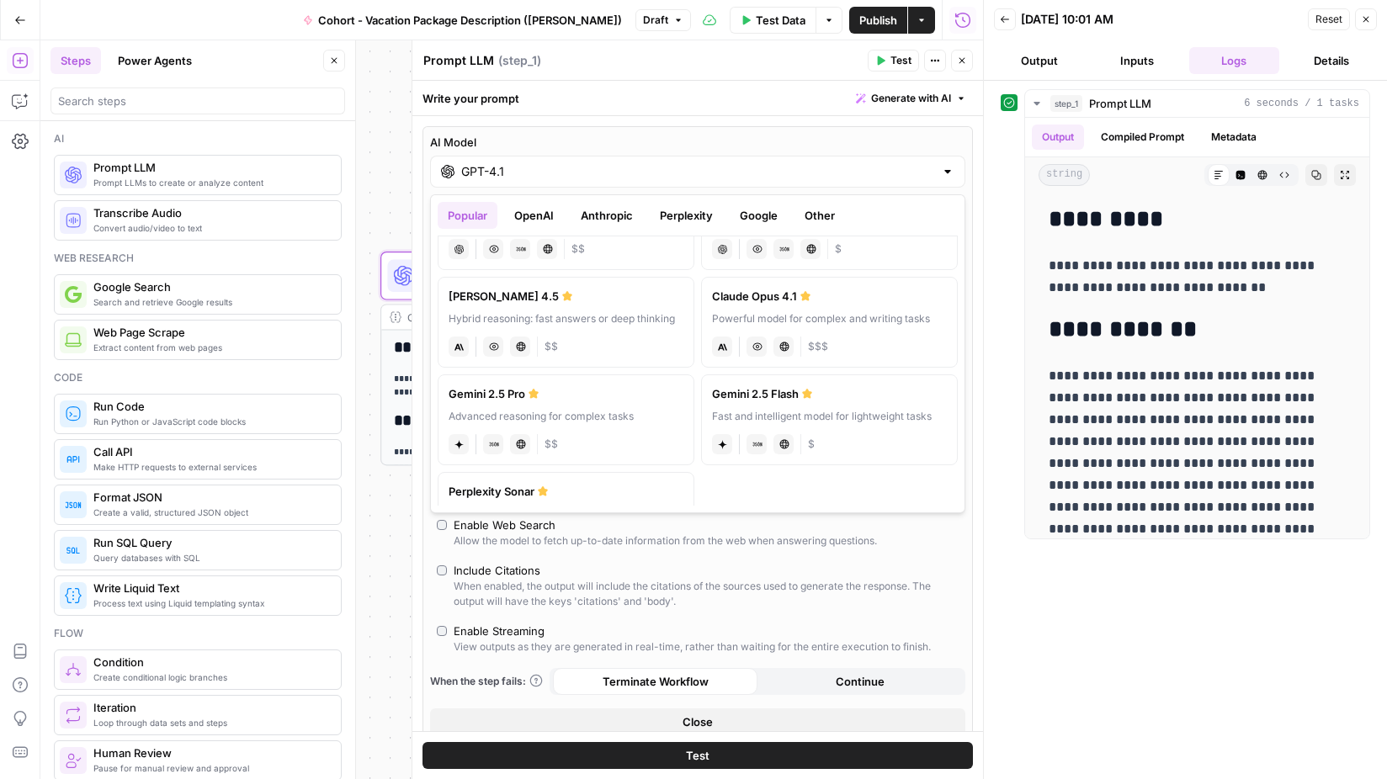
click at [596, 326] on div "Hybrid reasoning: fast answers or deep thinking" at bounding box center [566, 318] width 235 height 15
type input "Claude Sonnet 4.5"
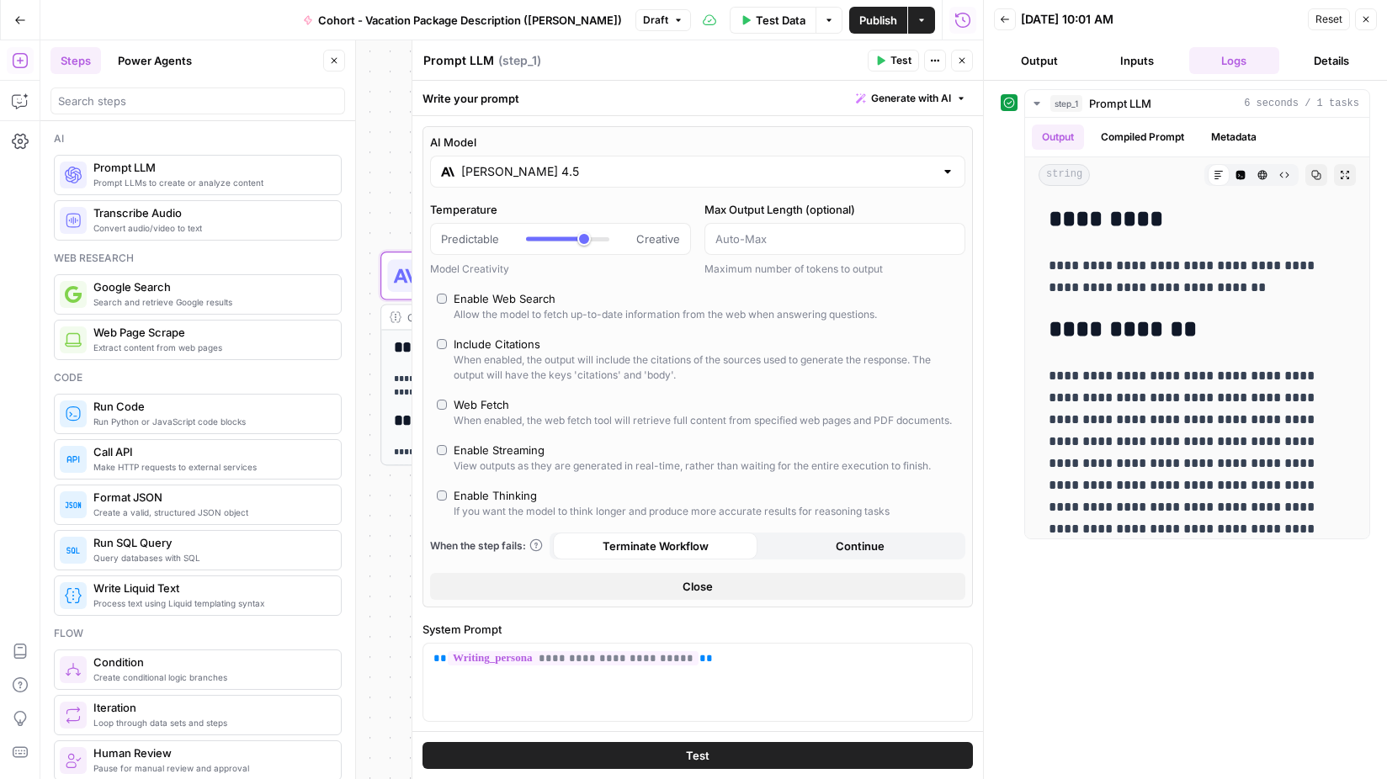
click at [881, 57] on icon "button" at bounding box center [882, 60] width 8 height 9
